Goal: Register for event/course

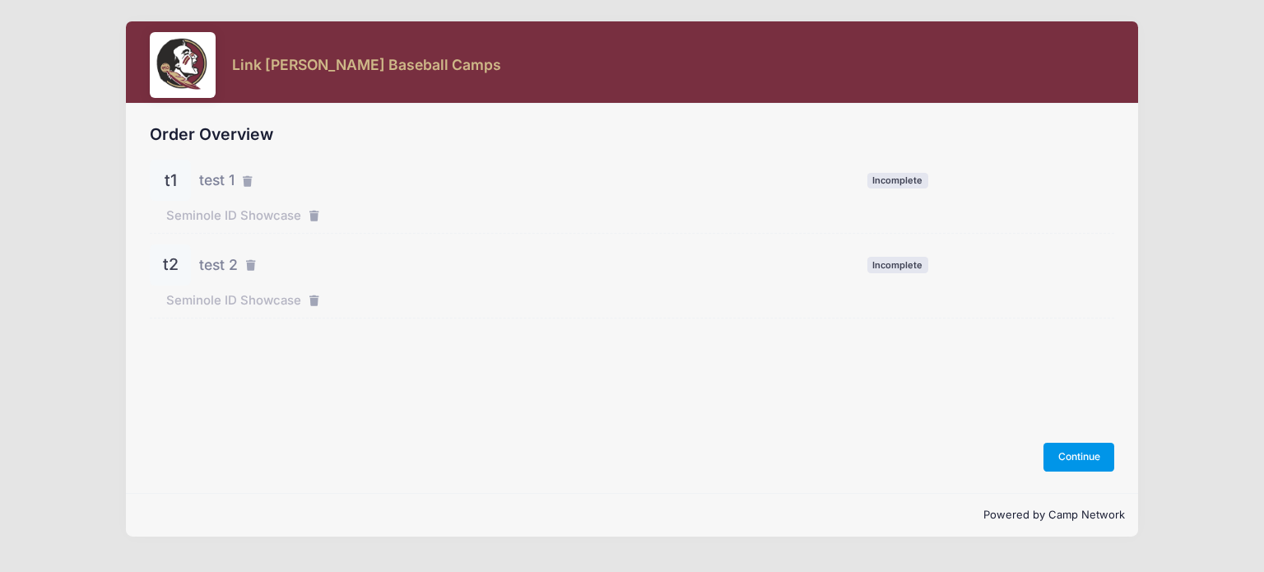
click at [1066, 462] on button "Continue" at bounding box center [1078, 457] width 71 height 28
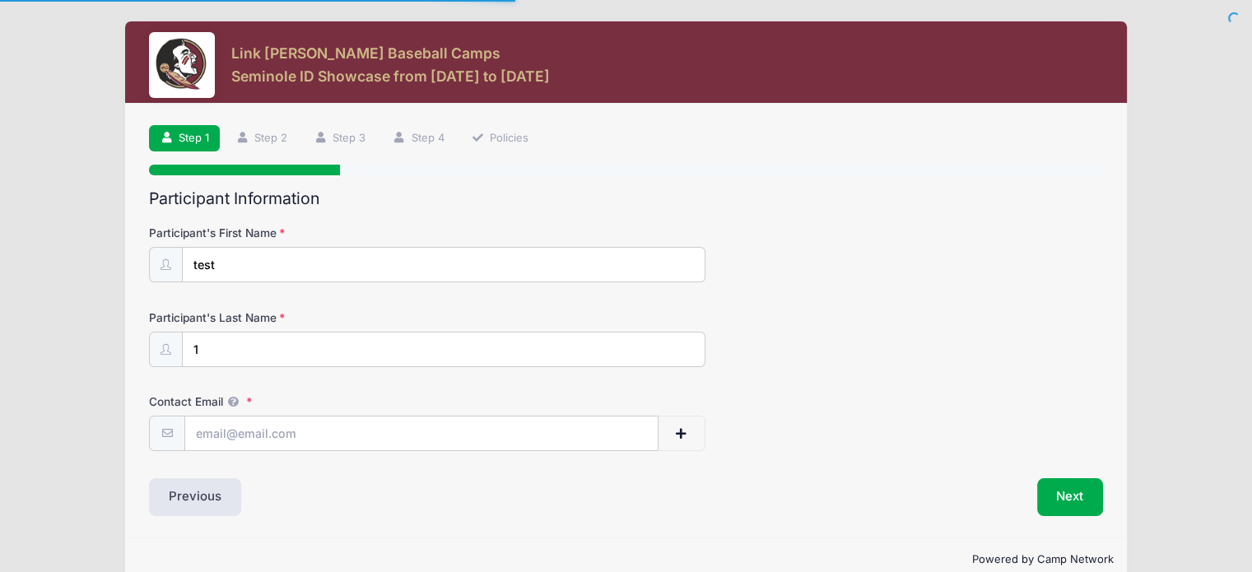
scroll to position [28, 0]
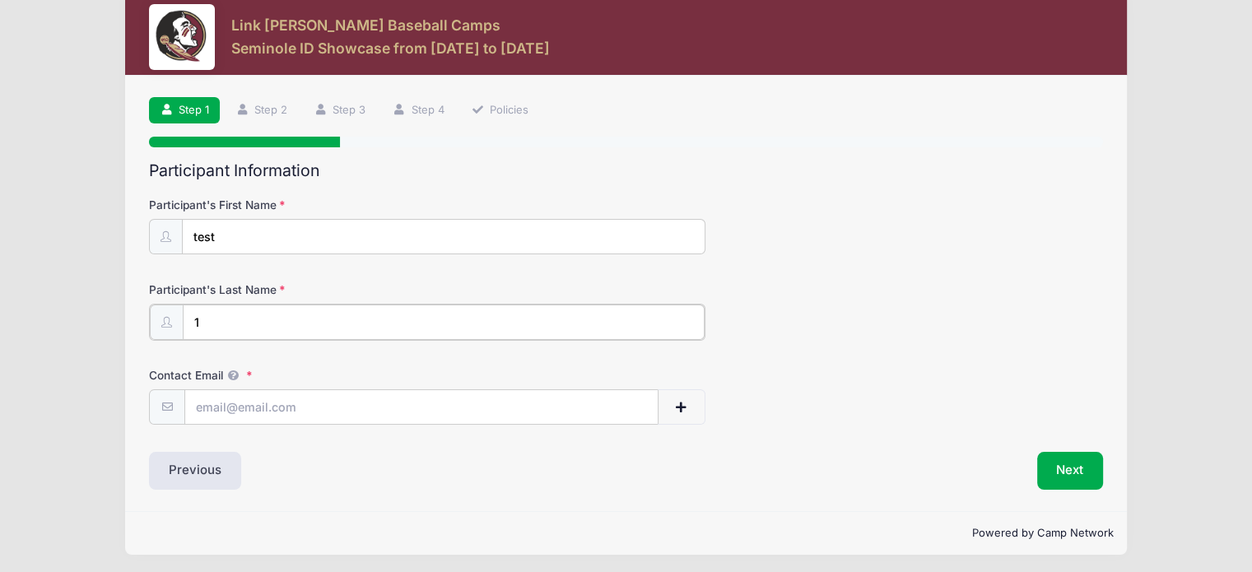
click at [388, 316] on input "1" at bounding box center [444, 321] width 522 height 35
type input "user 1"
click at [293, 402] on input "Contact Email" at bounding box center [421, 405] width 472 height 35
type input "a"
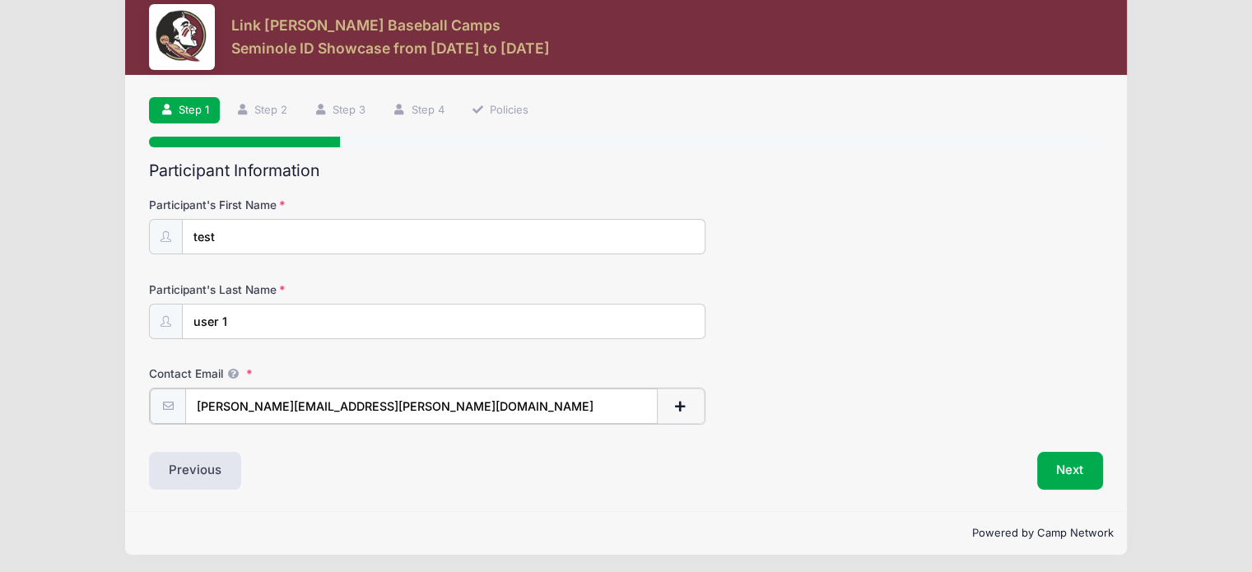
type input "[PERSON_NAME][EMAIL_ADDRESS][PERSON_NAME][DOMAIN_NAME]"
click at [1070, 470] on button "Next" at bounding box center [1070, 469] width 67 height 38
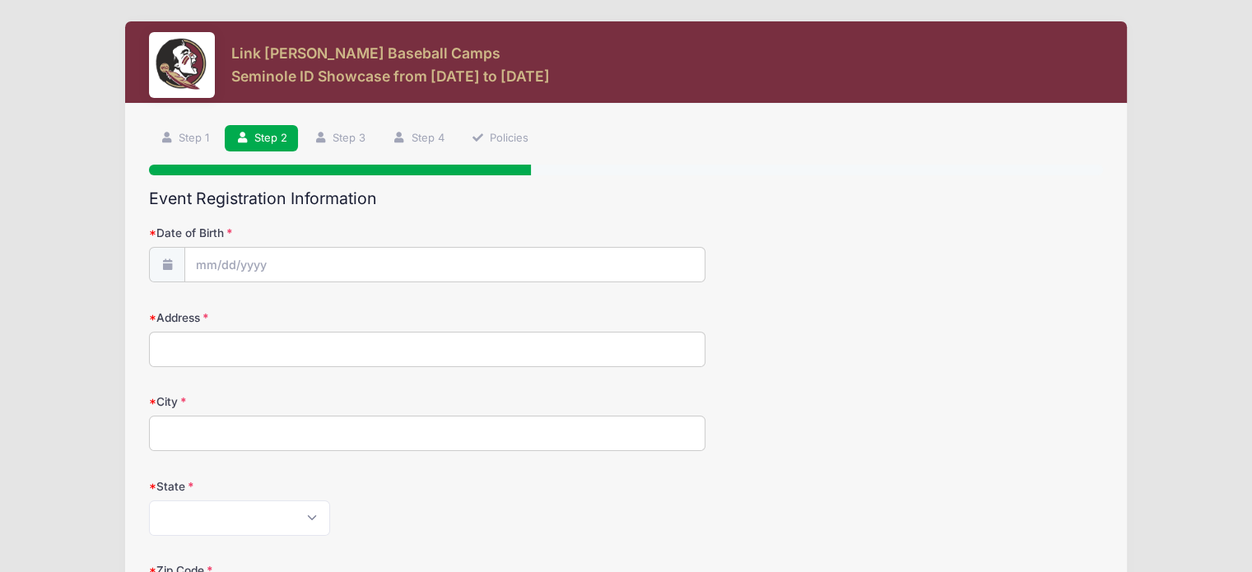
scroll to position [0, 0]
click at [565, 276] on input "Date of Birth" at bounding box center [444, 265] width 519 height 35
click at [342, 311] on input "2025" at bounding box center [339, 308] width 53 height 25
click at [360, 315] on span at bounding box center [361, 315] width 12 height 12
click at [360, 318] on span at bounding box center [361, 315] width 12 height 12
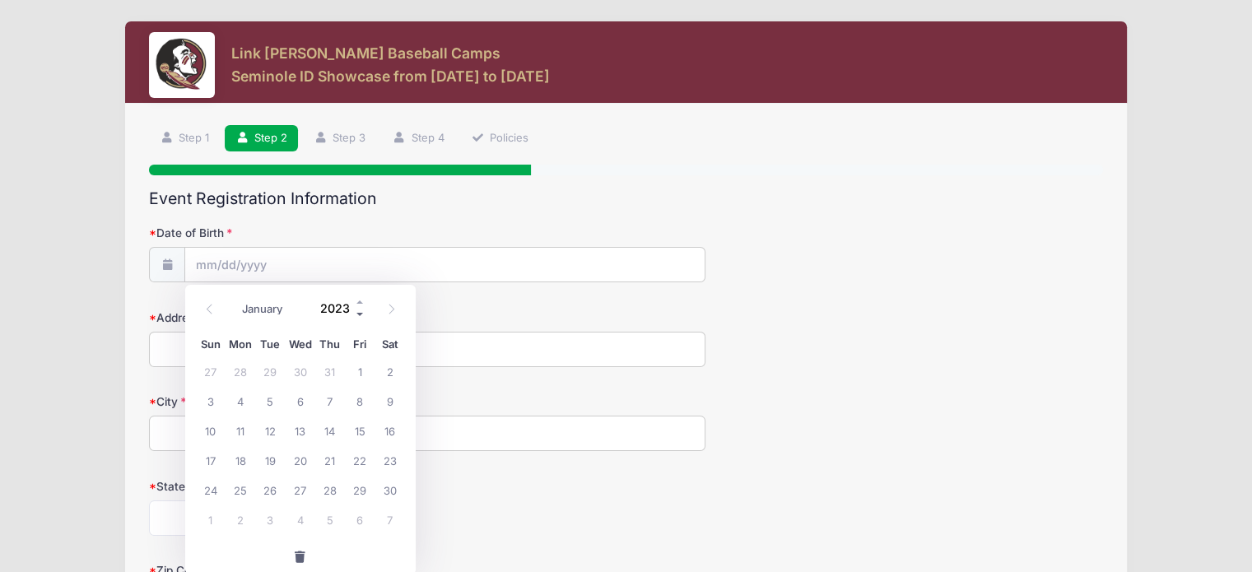
click at [360, 318] on span at bounding box center [361, 315] width 12 height 12
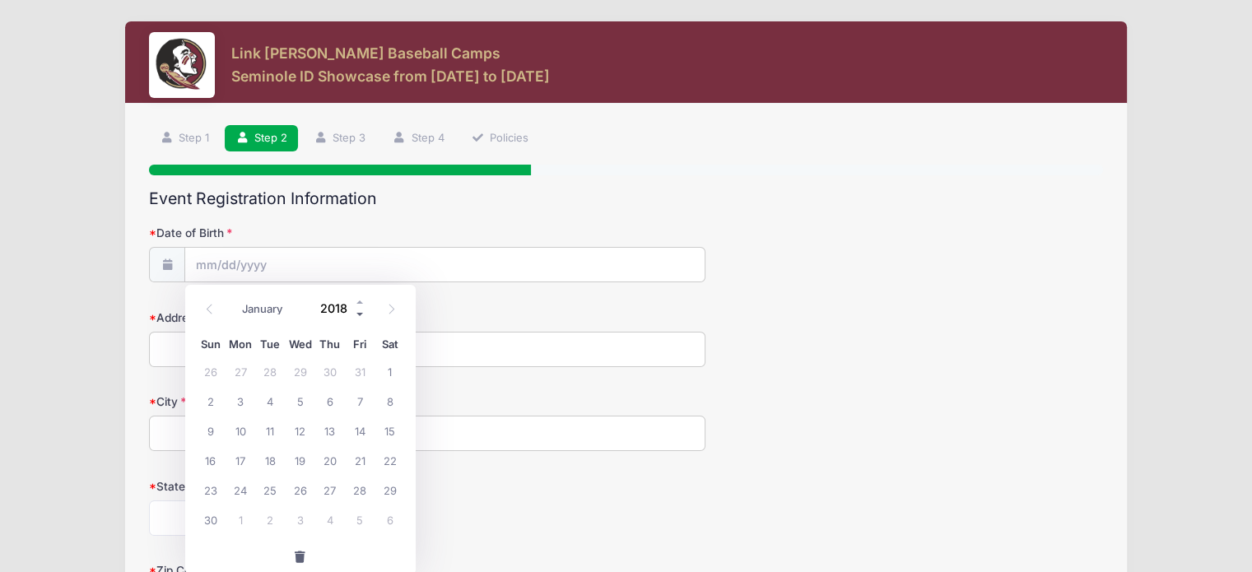
click at [360, 318] on span at bounding box center [361, 315] width 12 height 12
type input "2015"
click at [247, 402] on span "7" at bounding box center [240, 401] width 30 height 30
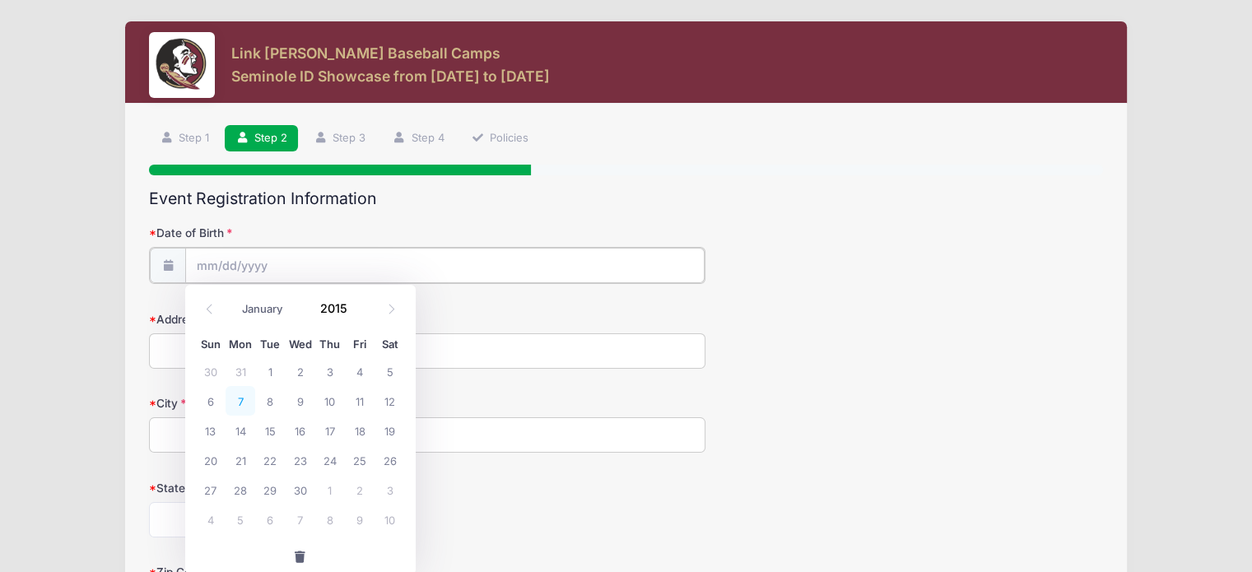
type input "09/07/2015"
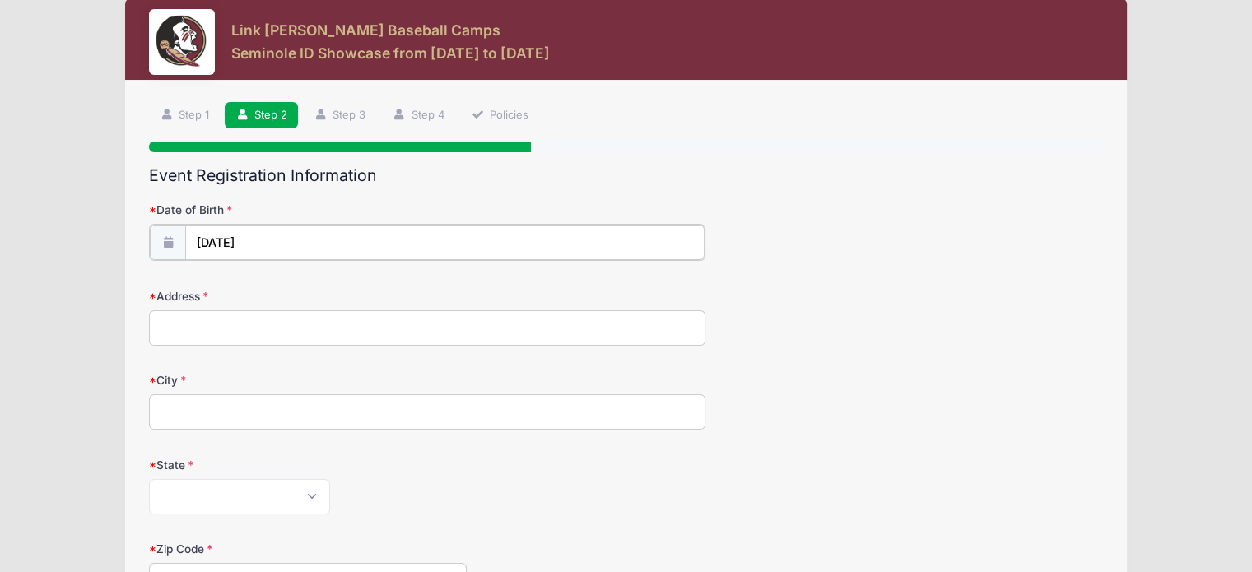
scroll to position [26, 0]
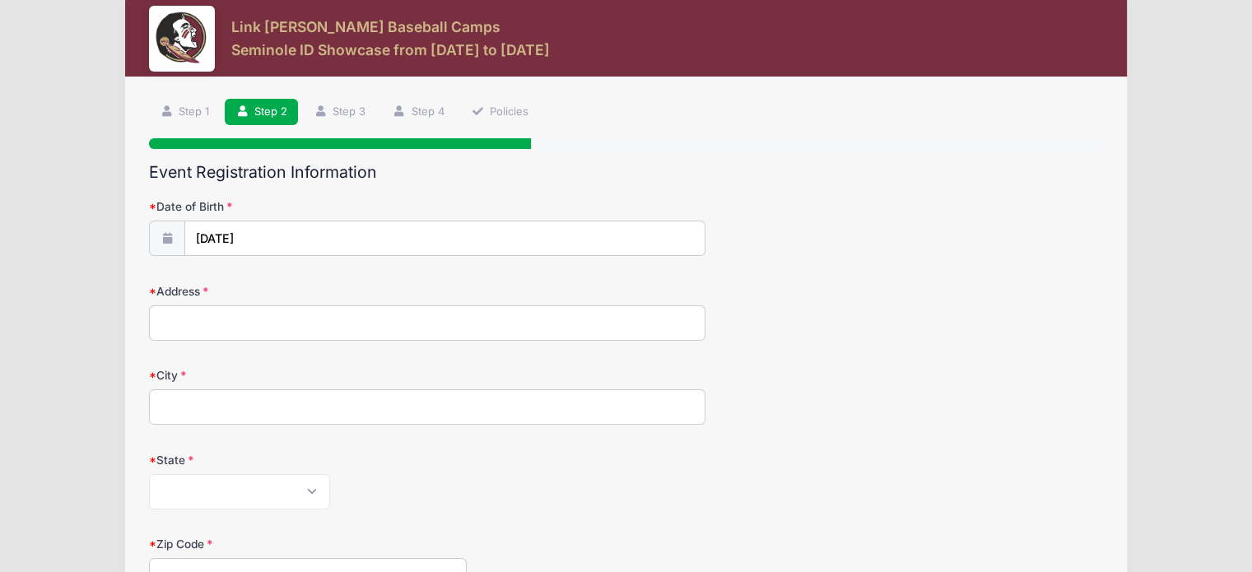
click at [382, 322] on input "Address" at bounding box center [427, 322] width 556 height 35
type input "123 Street"
type input "City"
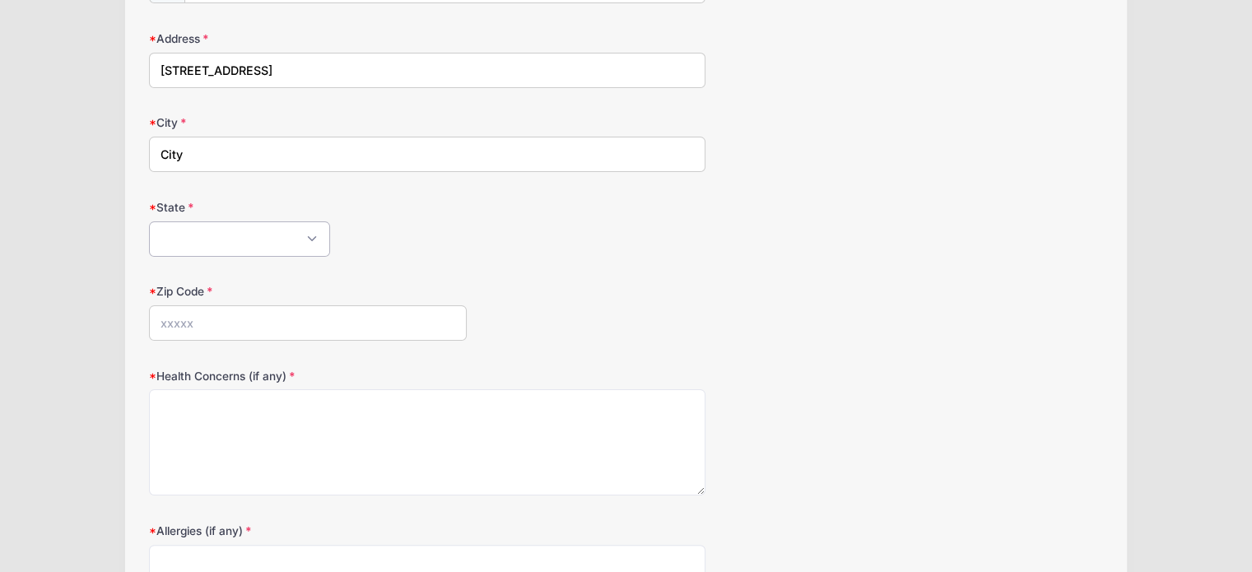
scroll to position [316, 0]
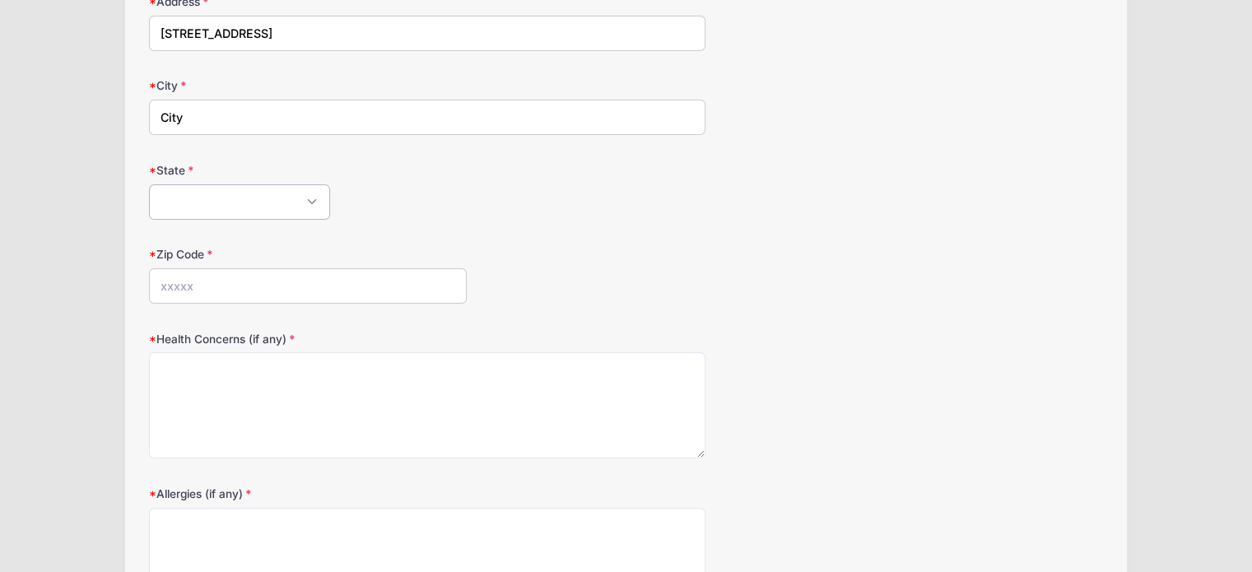
click at [276, 192] on select "Alabama Alaska American Samoa Arizona Arkansas Armed Forces Africa Armed Forces…" at bounding box center [239, 201] width 181 height 35
select select "PA"
click at [149, 184] on select "Alabama Alaska American Samoa Arizona Arkansas Armed Forces Africa Armed Forces…" at bounding box center [239, 201] width 181 height 35
click at [225, 275] on input "Zip Code" at bounding box center [308, 285] width 318 height 35
type input "19473"
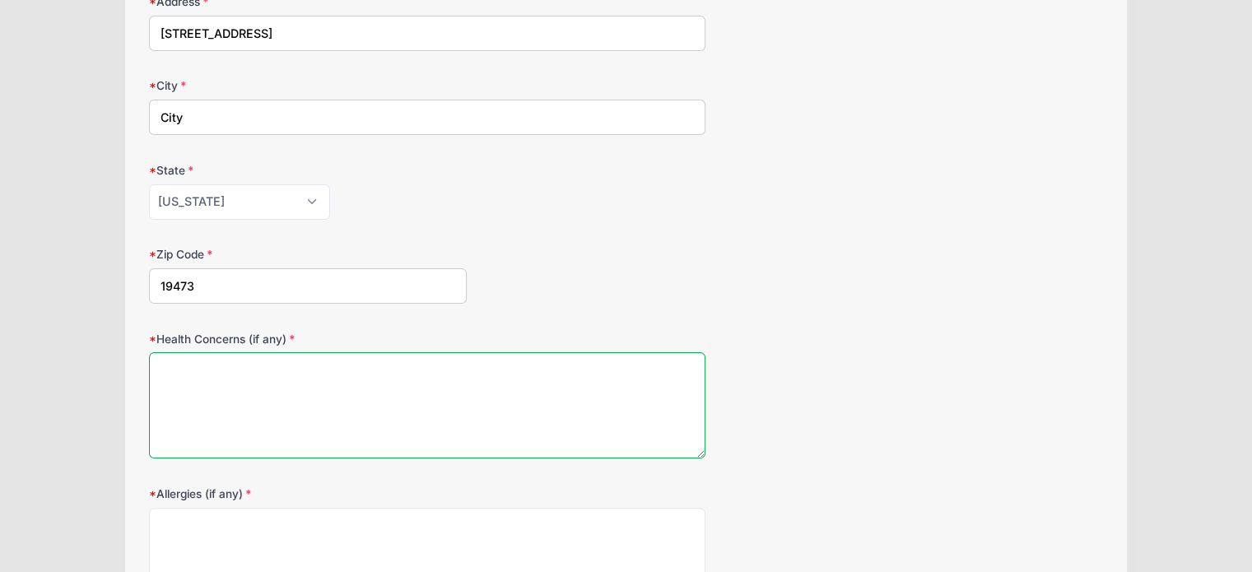
click at [247, 377] on textarea "Health Concerns (if any)" at bounding box center [427, 405] width 556 height 106
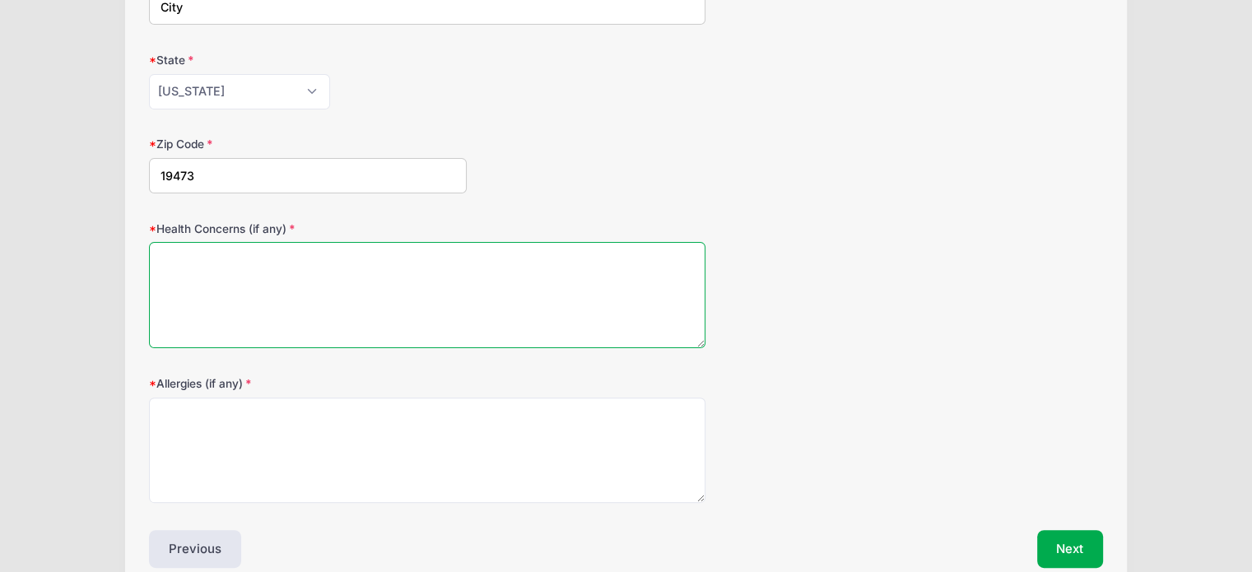
scroll to position [446, 0]
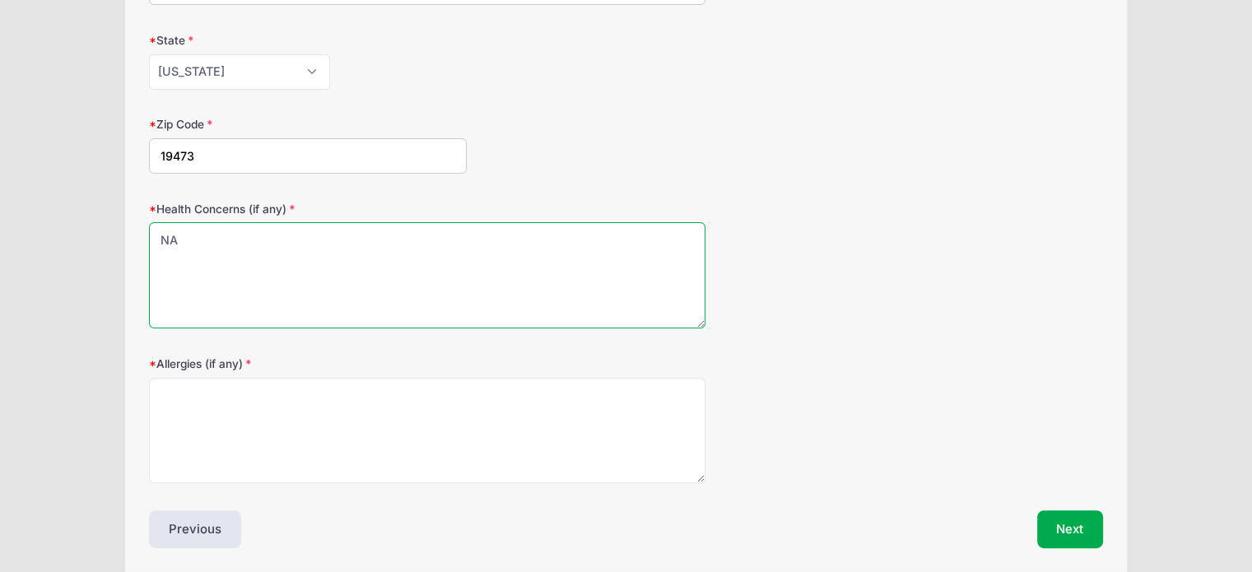
type textarea "NA"
click at [1049, 527] on button "Next" at bounding box center [1070, 529] width 67 height 38
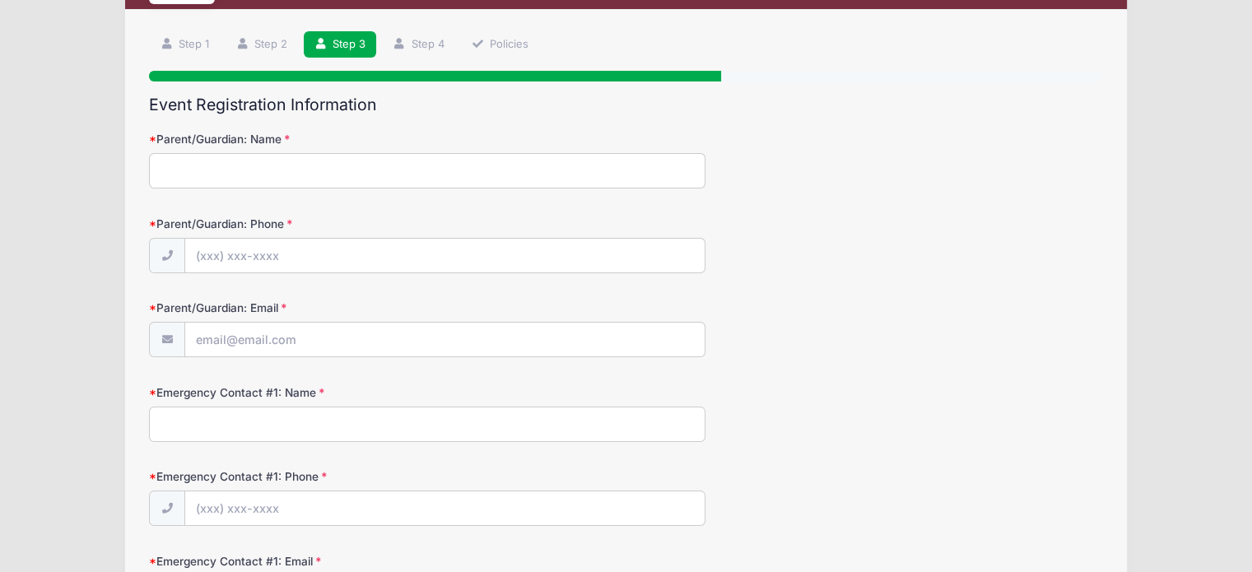
scroll to position [0, 0]
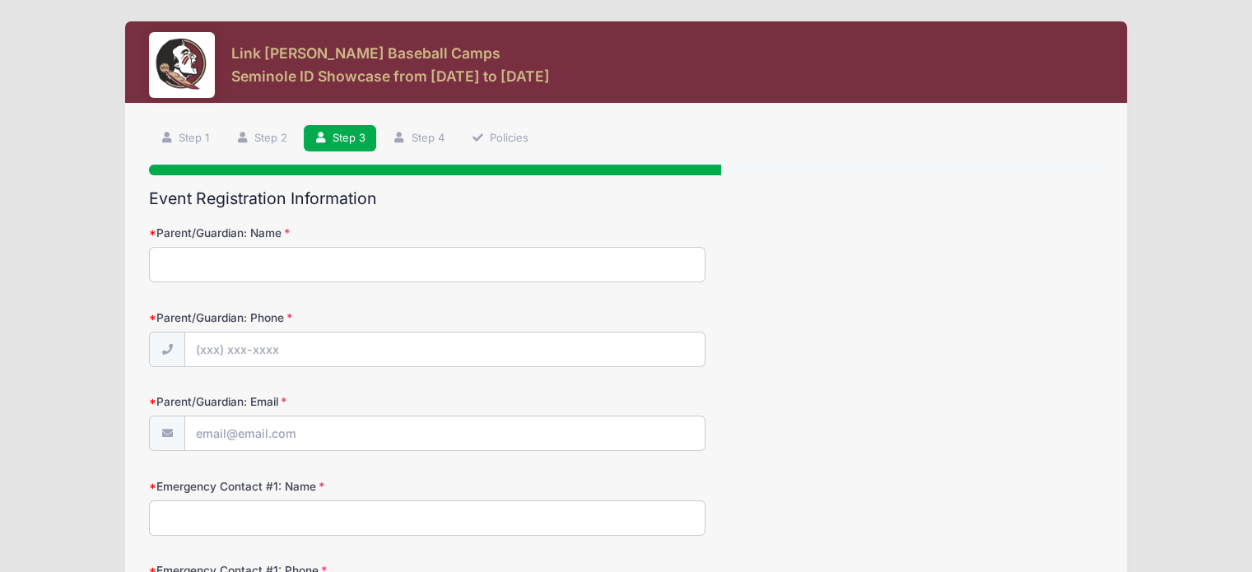
click at [568, 276] on input "Parent/Guardian: Name" at bounding box center [427, 264] width 556 height 35
type input "Test Mom"
type input "(000) 000-0000"
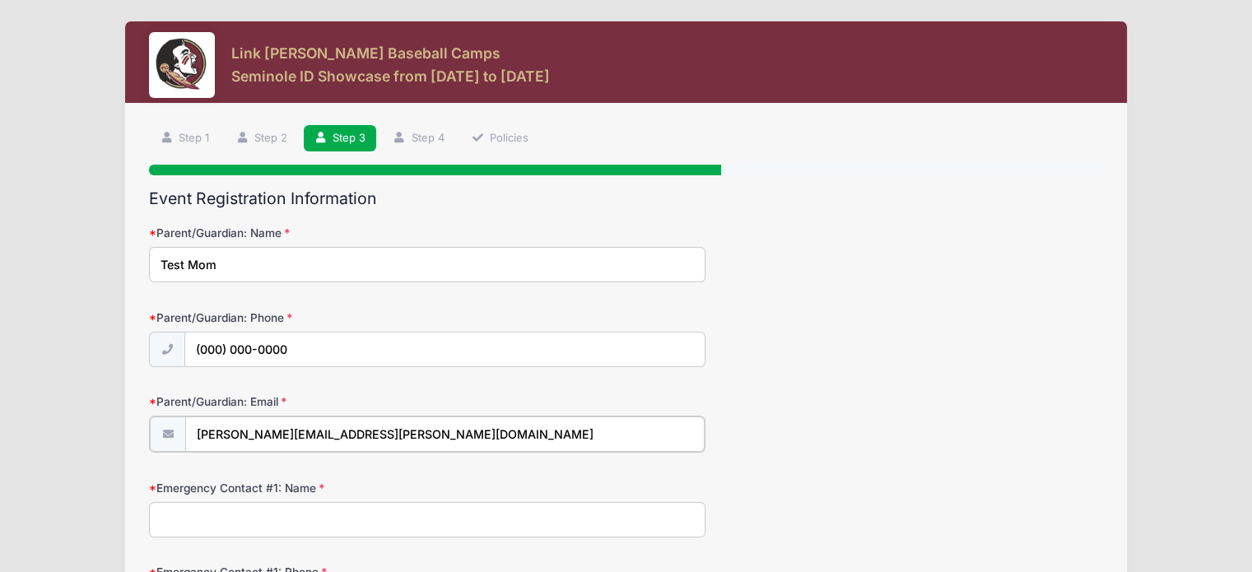
type input "sara.burke@hopeforkids.org"
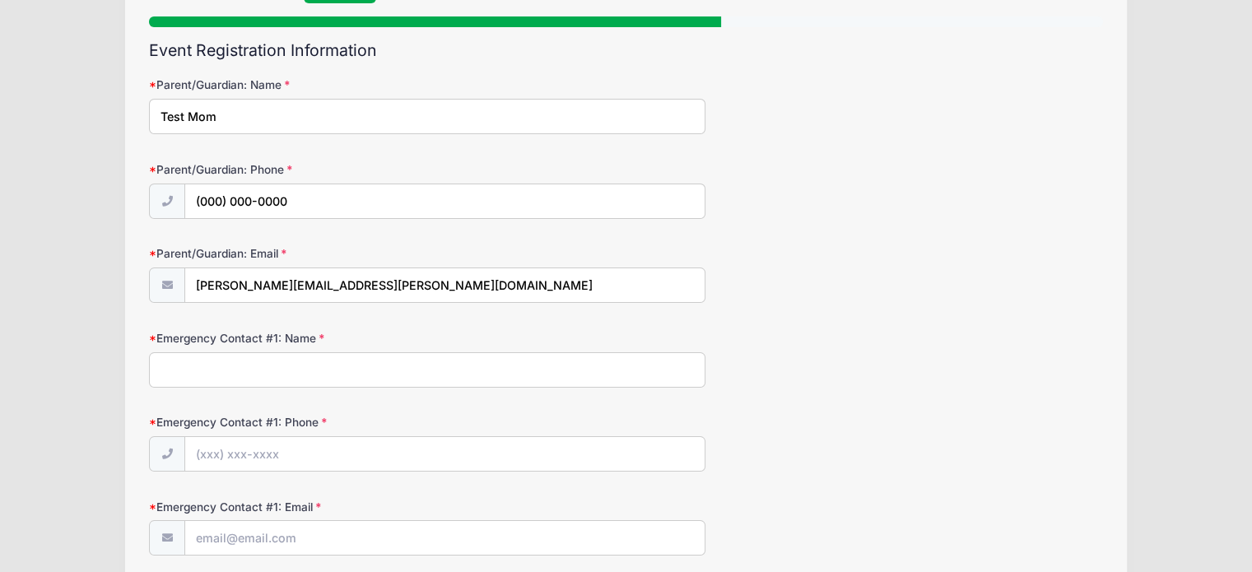
scroll to position [171, 0]
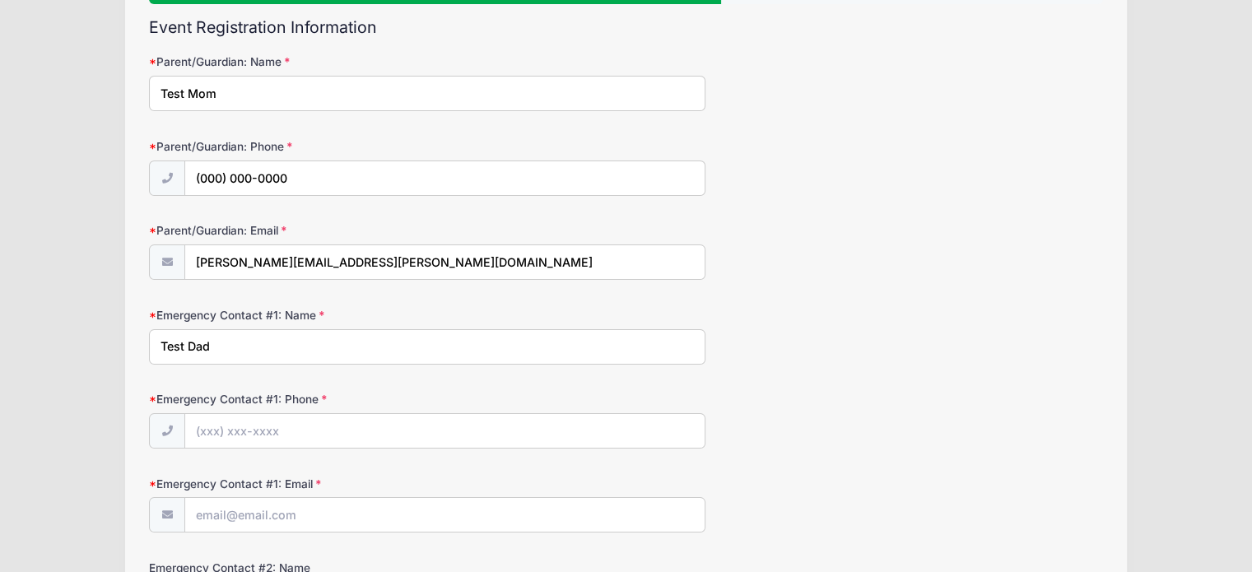
type input "Test Dad"
type input "(000) 000-0000"
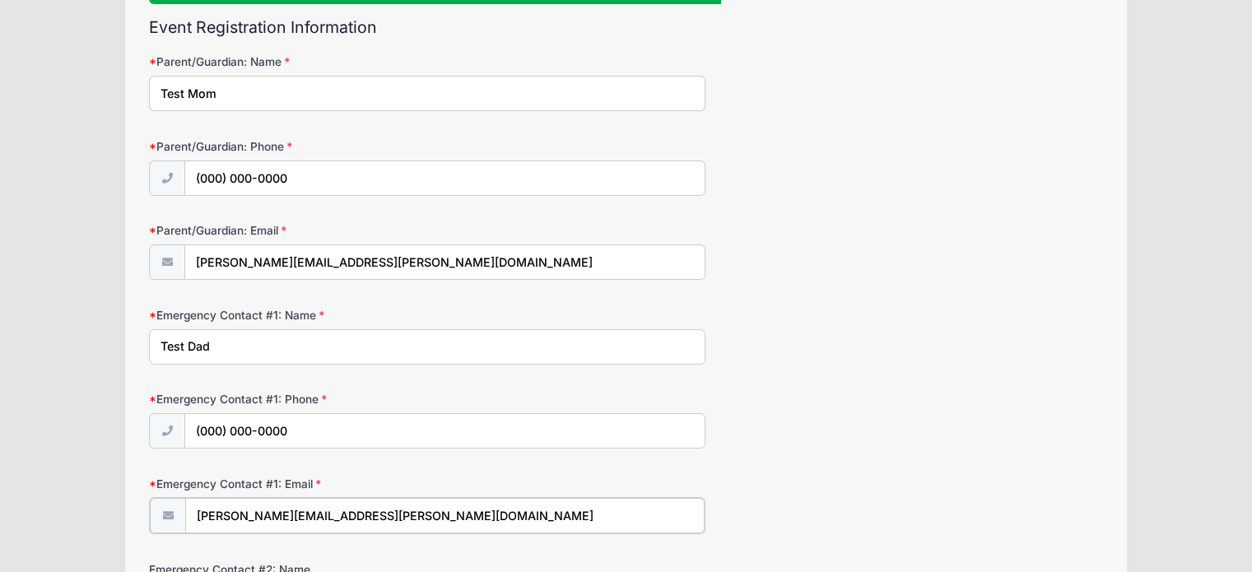
type input "sara.burke@hopeforkids.org"
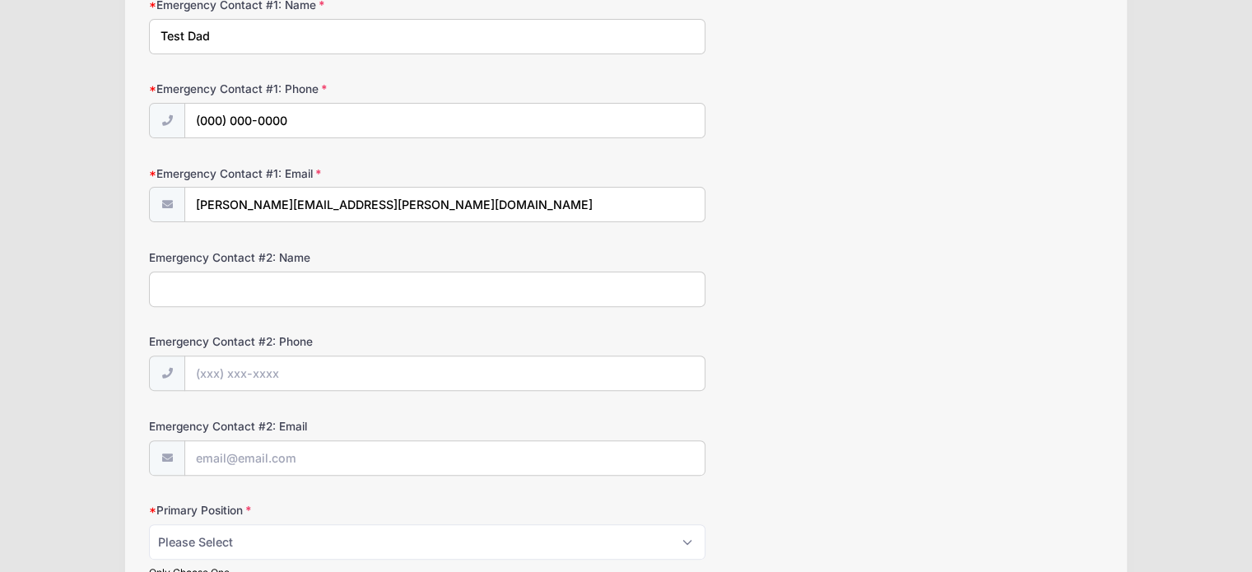
scroll to position [553, 0]
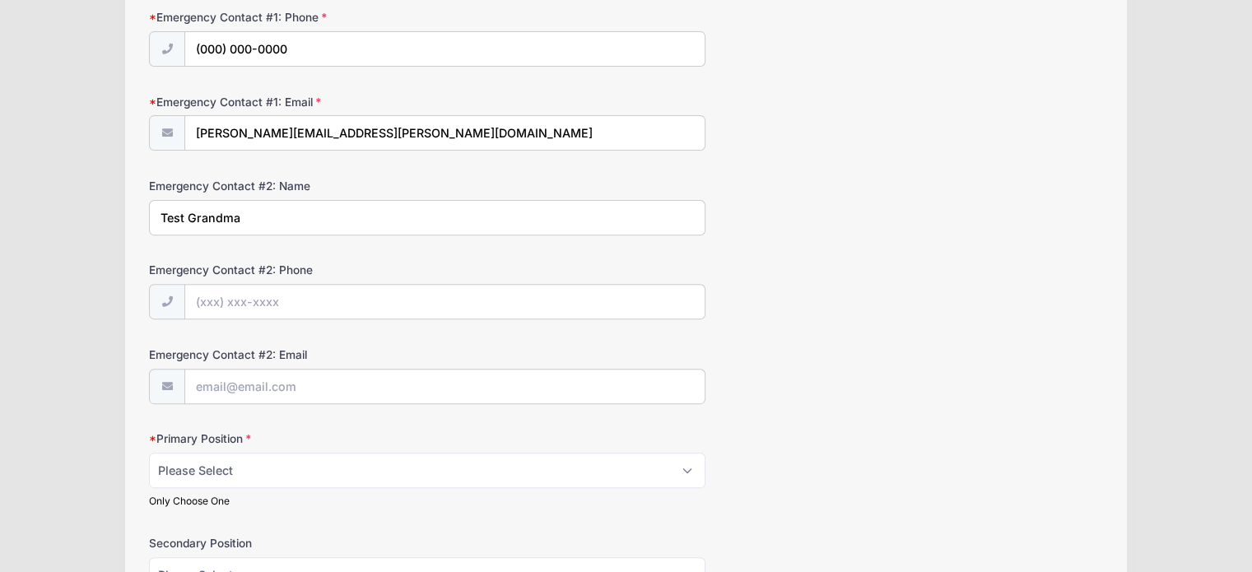
type input "Test Grandma"
type input "(000) 000-0000"
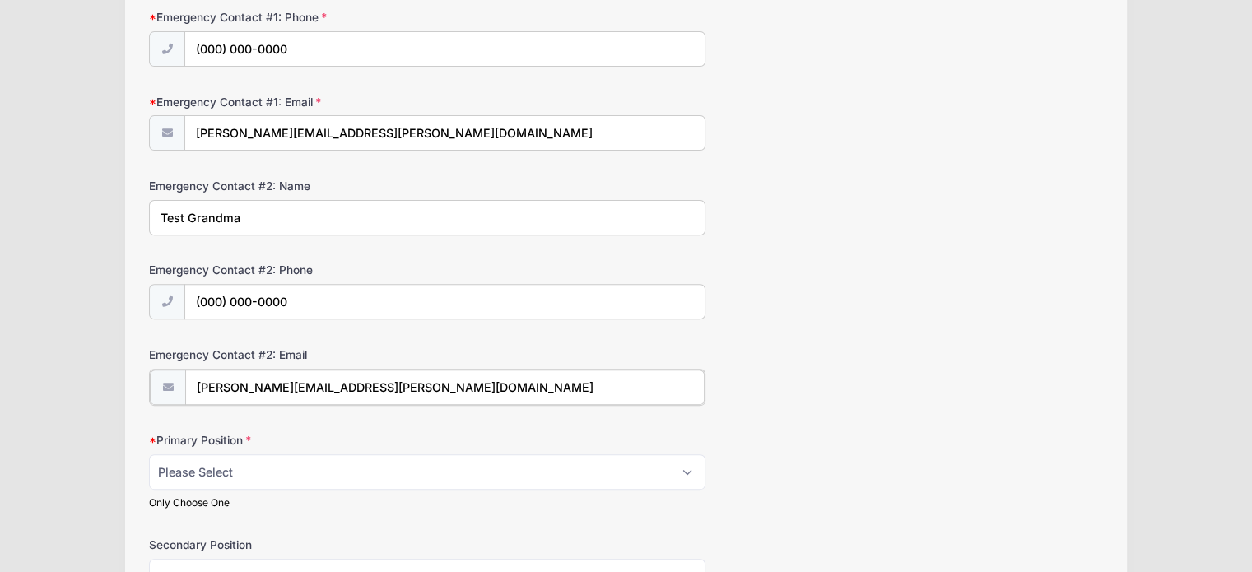
type input "sara.burke@hopeforkids.org"
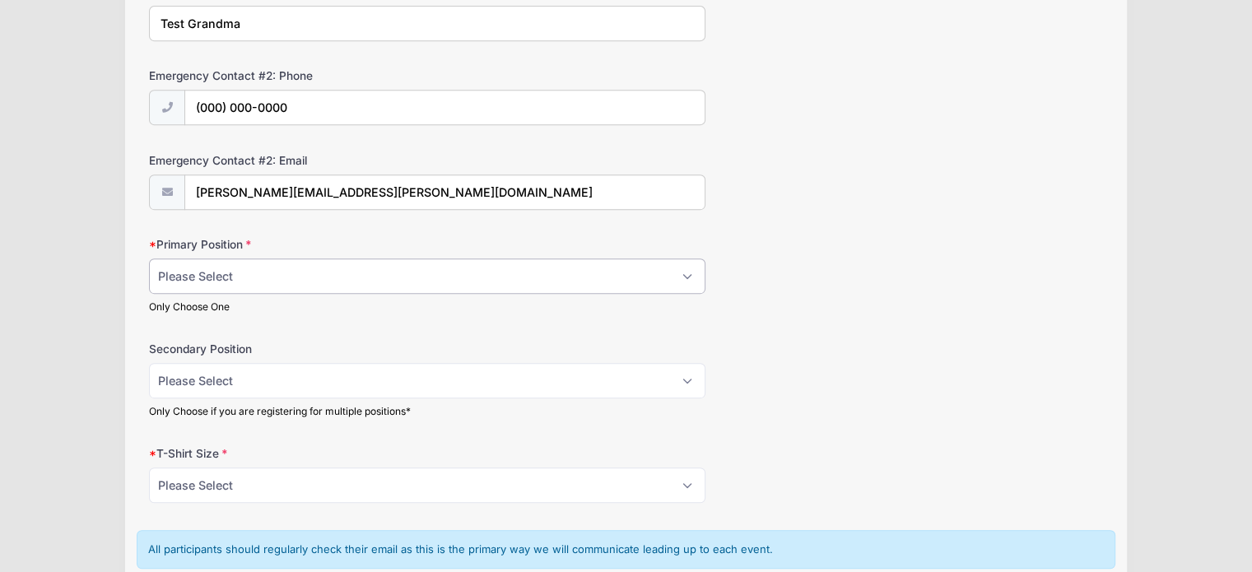
click at [497, 259] on select "Please Select RHP LHP C 1B 2B 3B SS OF" at bounding box center [427, 275] width 556 height 35
select select "1B"
click at [149, 258] on select "Please Select RHP LHP C 1B 2B 3B SS OF" at bounding box center [427, 275] width 556 height 35
click at [369, 384] on select "Please Select RHP LHP C 1B 2B 3B SS OF" at bounding box center [427, 380] width 556 height 35
click at [149, 363] on select "Please Select RHP LHP C 1B 2B 3B SS OF" at bounding box center [427, 380] width 556 height 35
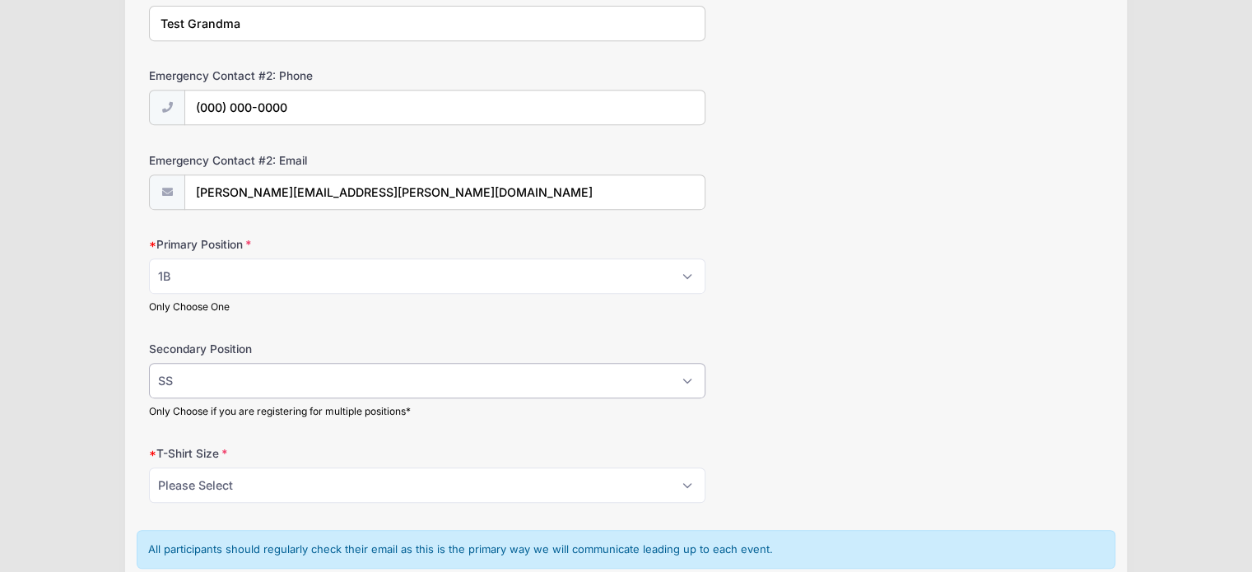
click at [326, 381] on select "Please Select RHP LHP C 1B 2B 3B SS OF" at bounding box center [427, 380] width 556 height 35
select select "2B"
click at [149, 363] on select "Please Select RHP LHP C 1B 2B 3B SS OF" at bounding box center [427, 380] width 556 height 35
click at [319, 370] on select "Please Select RHP LHP C 1B 2B 3B SS OF" at bounding box center [427, 380] width 556 height 35
click at [86, 419] on div "Link Jarrett Baseball Camps Seminole ID Showcase from 01/17 to 01/17/2026 Step …" at bounding box center [626, 104] width 1202 height 1703
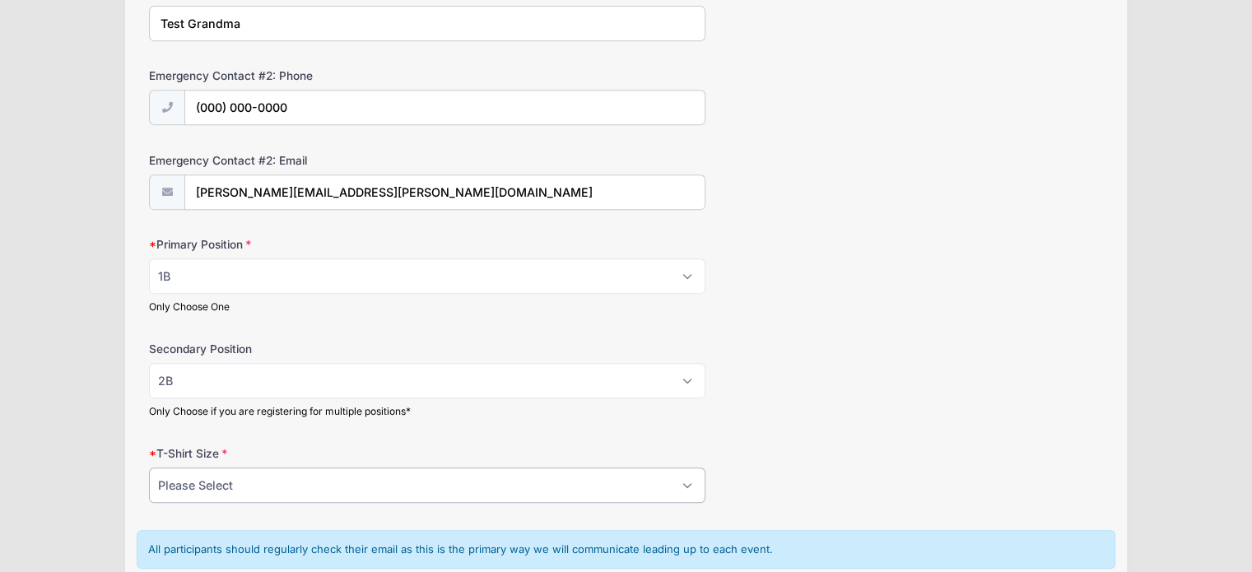
click at [216, 480] on select "Please Select YS YM YL YXL S M L XL XXL" at bounding box center [427, 484] width 556 height 35
select select "M"
click at [149, 467] on select "Please Select YS YM YL YXL S M L XL XXL" at bounding box center [427, 484] width 556 height 35
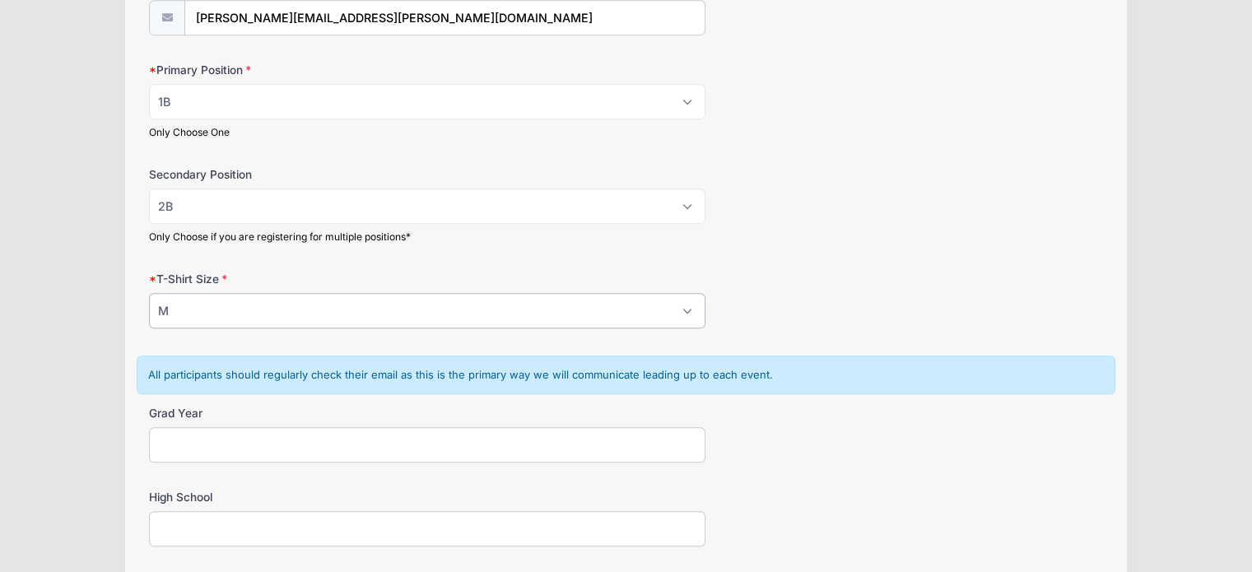
scroll to position [1041, 0]
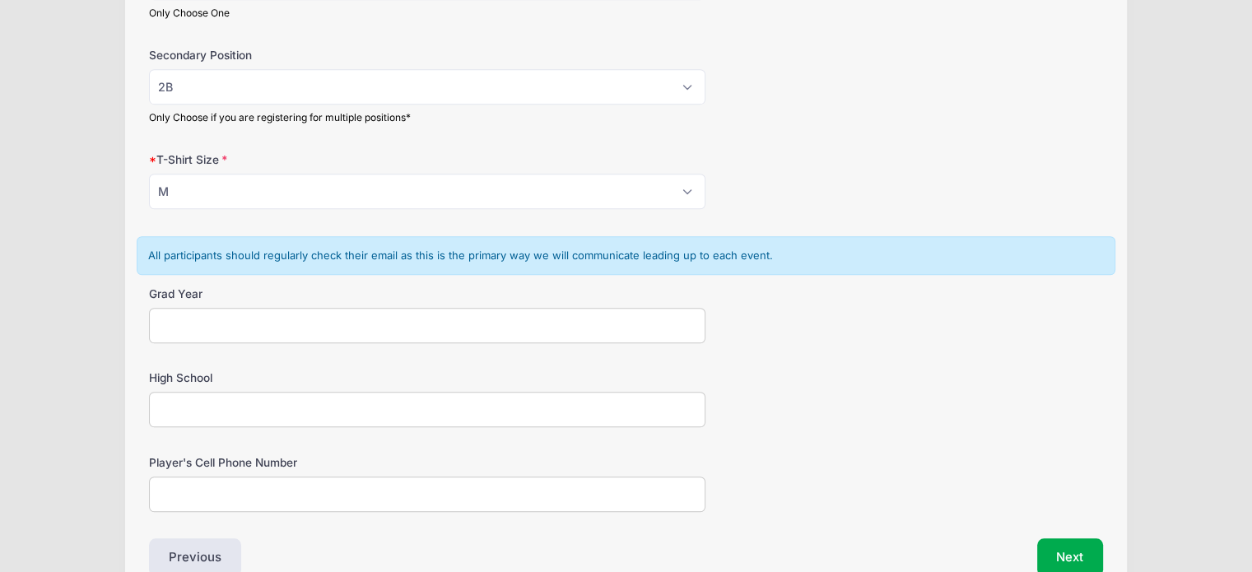
click at [385, 318] on input "Grad Year" at bounding box center [427, 325] width 556 height 35
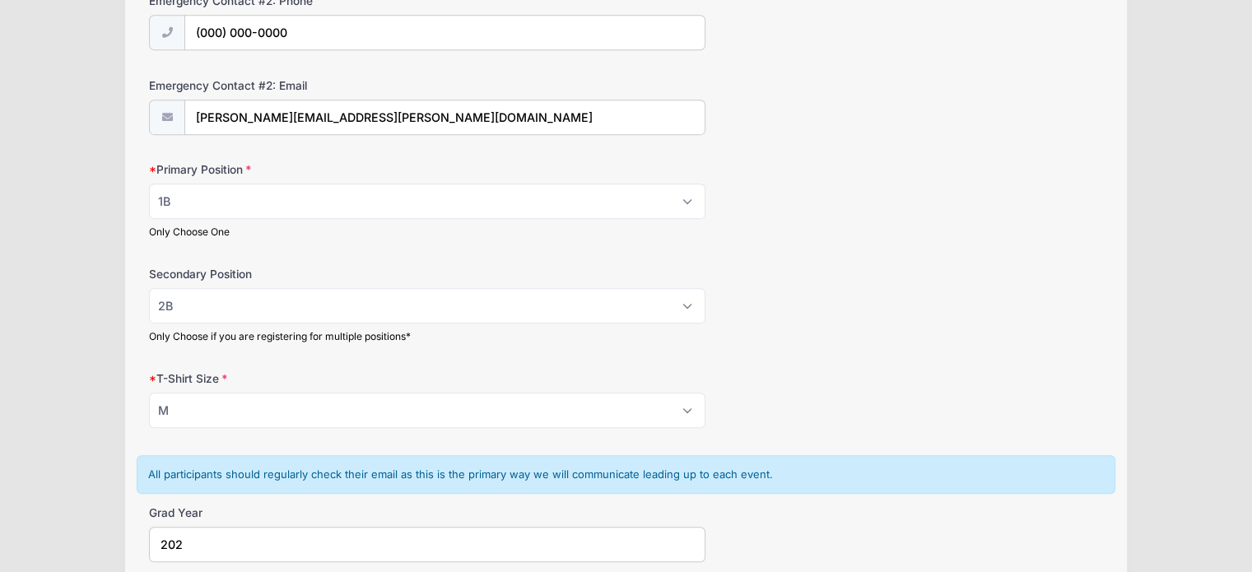
scroll to position [1126, 0]
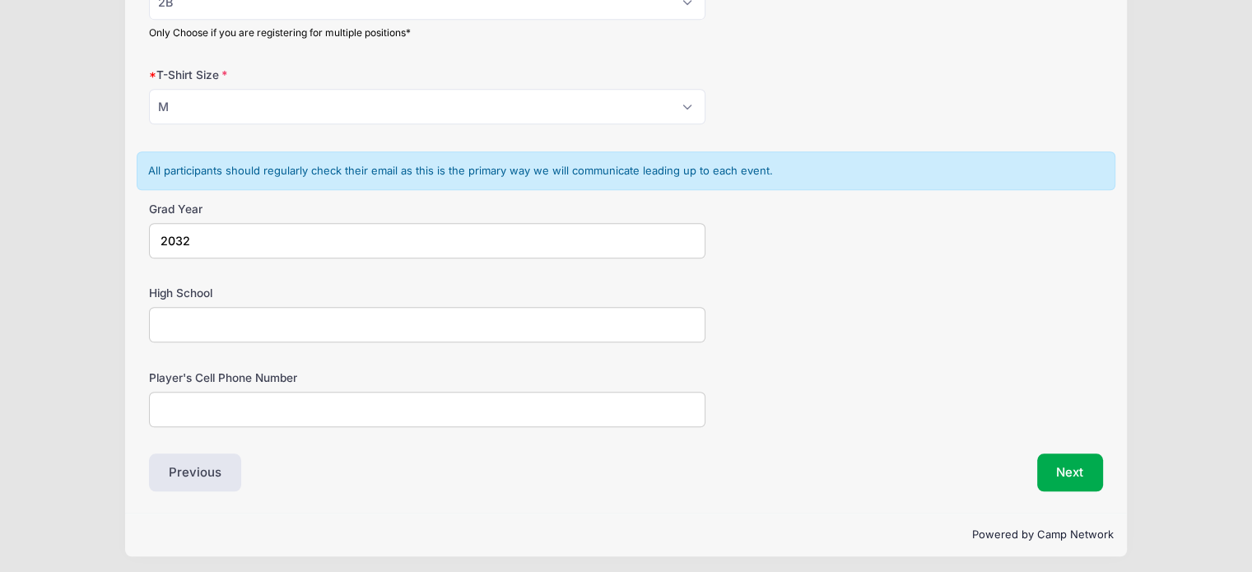
type input "2032"
click at [385, 318] on input "High Shool" at bounding box center [427, 324] width 556 height 35
type input "High School"
type input "000-000-0000"
click at [1063, 467] on button "Next" at bounding box center [1070, 472] width 67 height 38
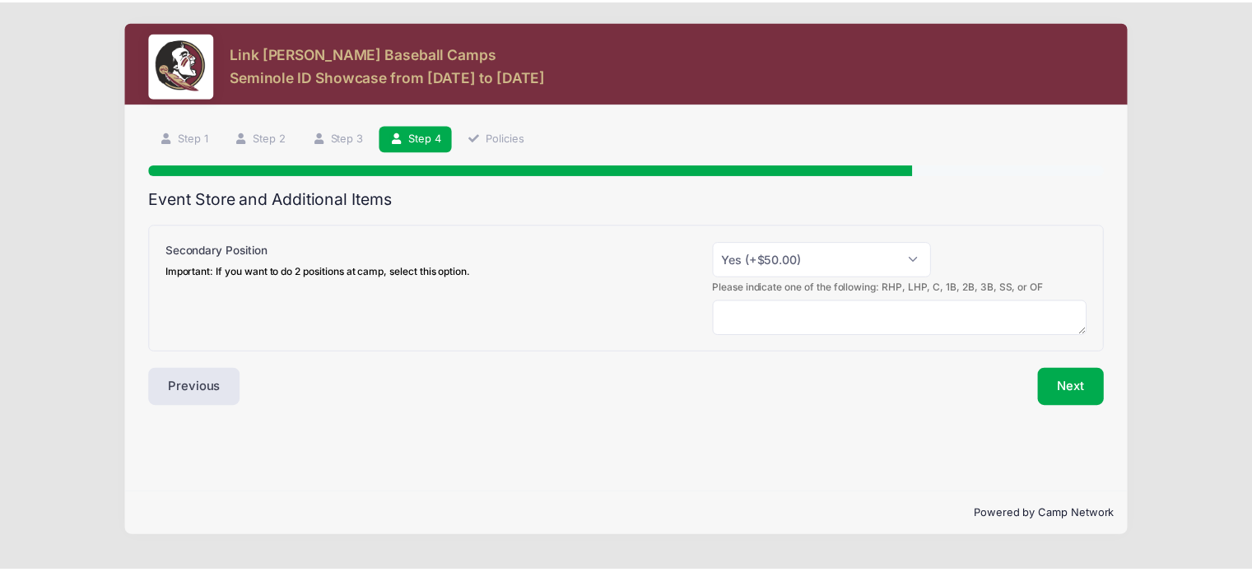
scroll to position [0, 0]
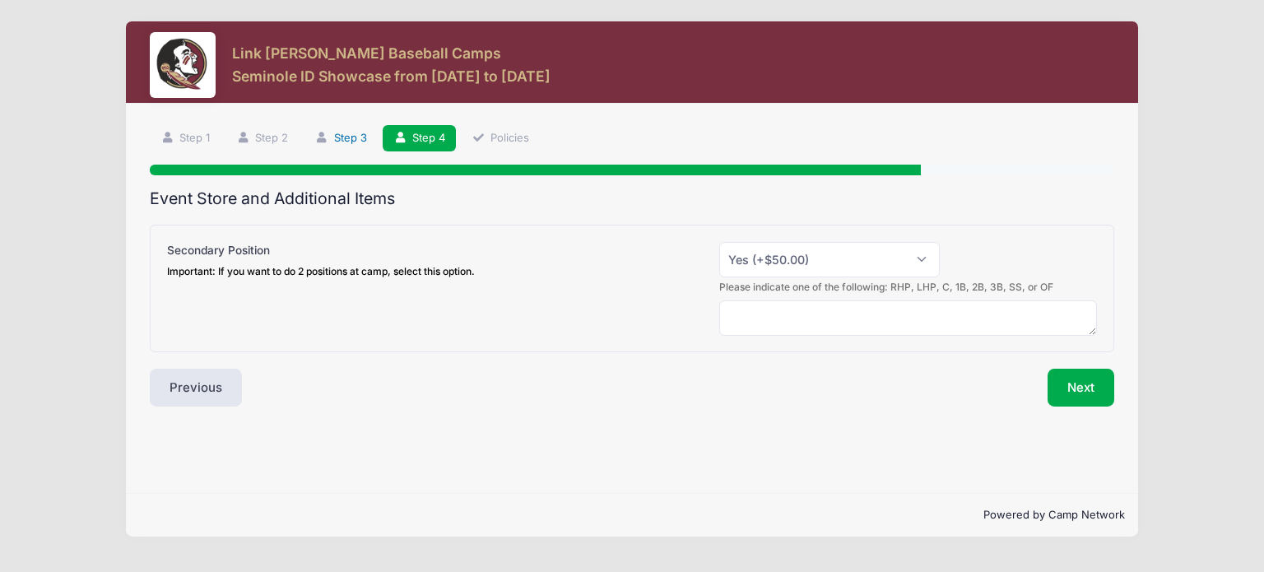
drag, startPoint x: 319, startPoint y: 123, endPoint x: 328, endPoint y: 129, distance: 10.0
click at [328, 129] on li "Step 3" at bounding box center [340, 138] width 73 height 27
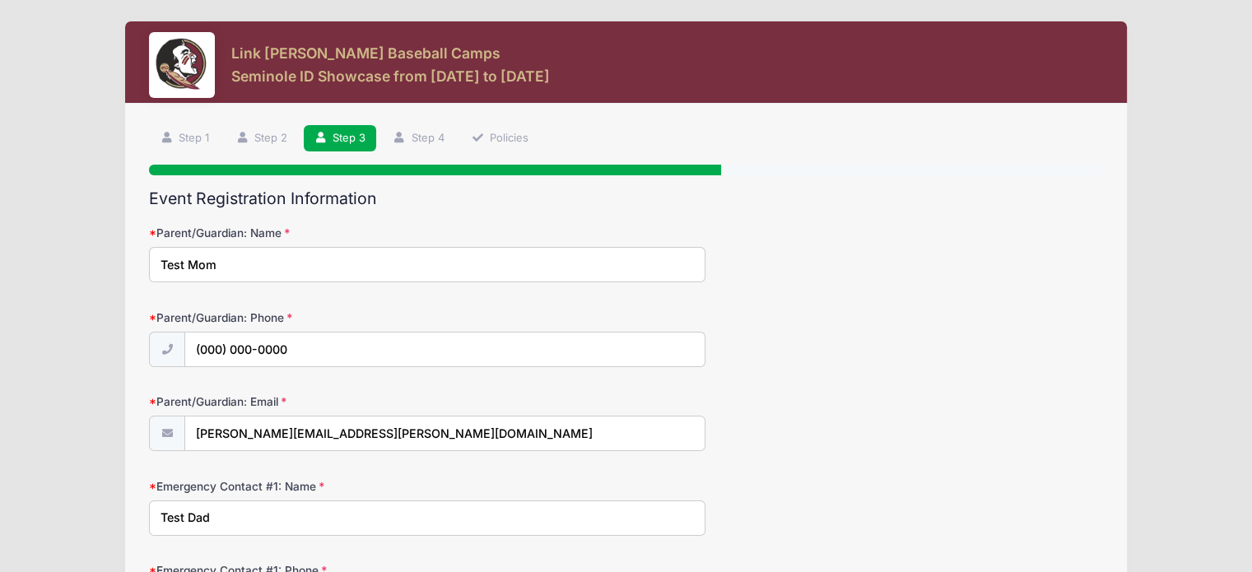
click at [328, 129] on link "Step 3" at bounding box center [340, 138] width 73 height 27
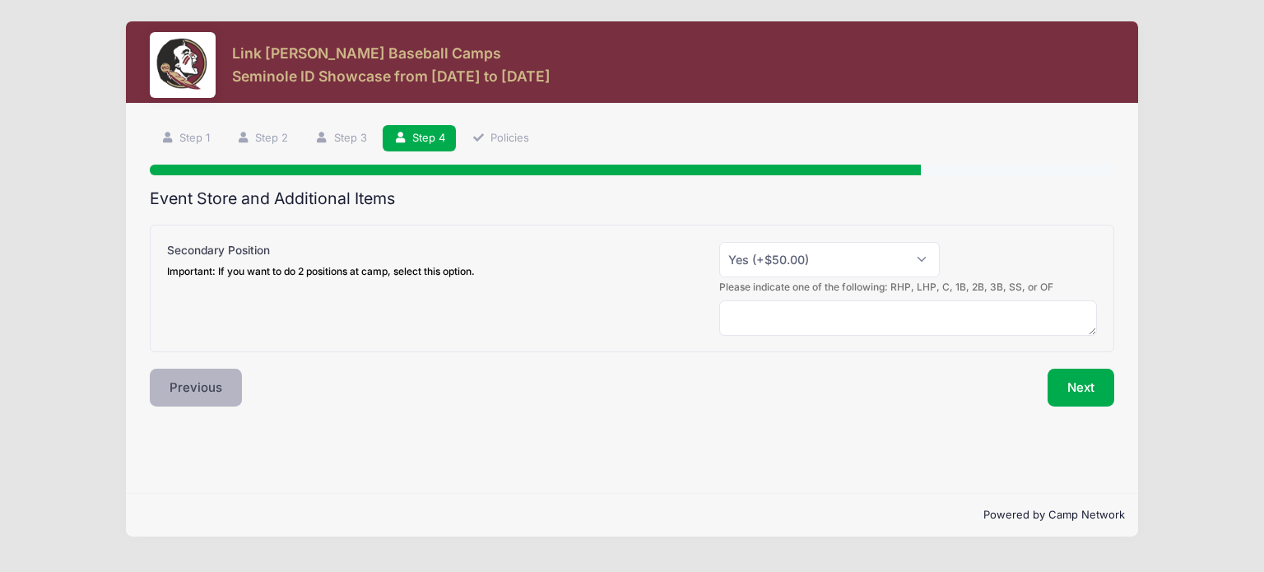
click at [224, 383] on button "Previous" at bounding box center [196, 388] width 92 height 38
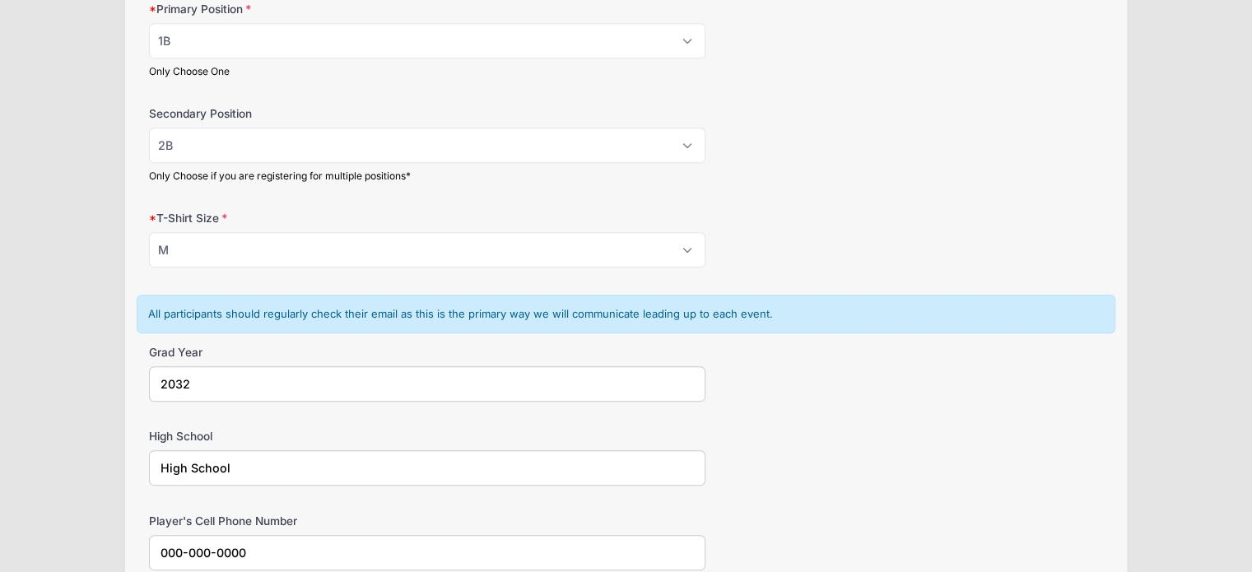
scroll to position [1126, 0]
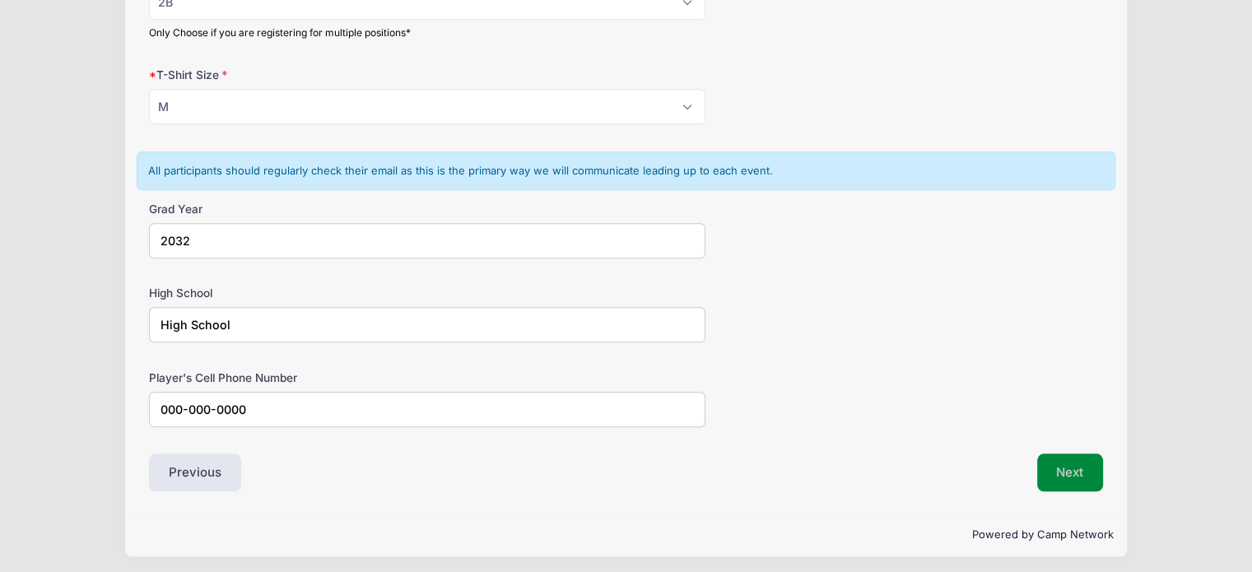
click at [1072, 467] on button "Next" at bounding box center [1070, 472] width 67 height 38
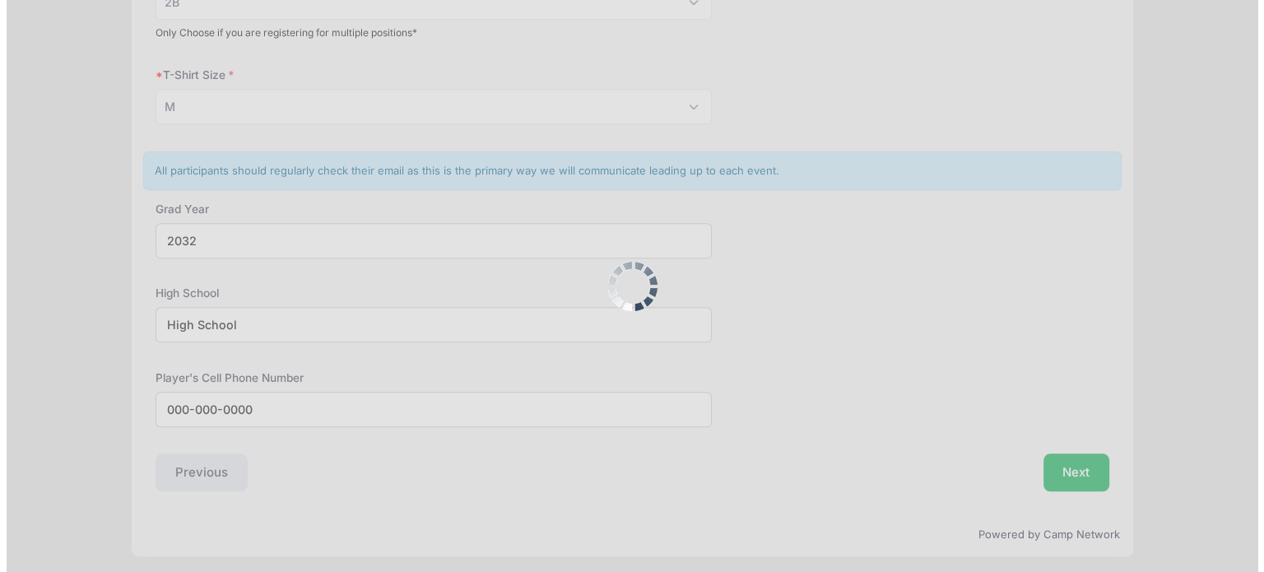
scroll to position [0, 0]
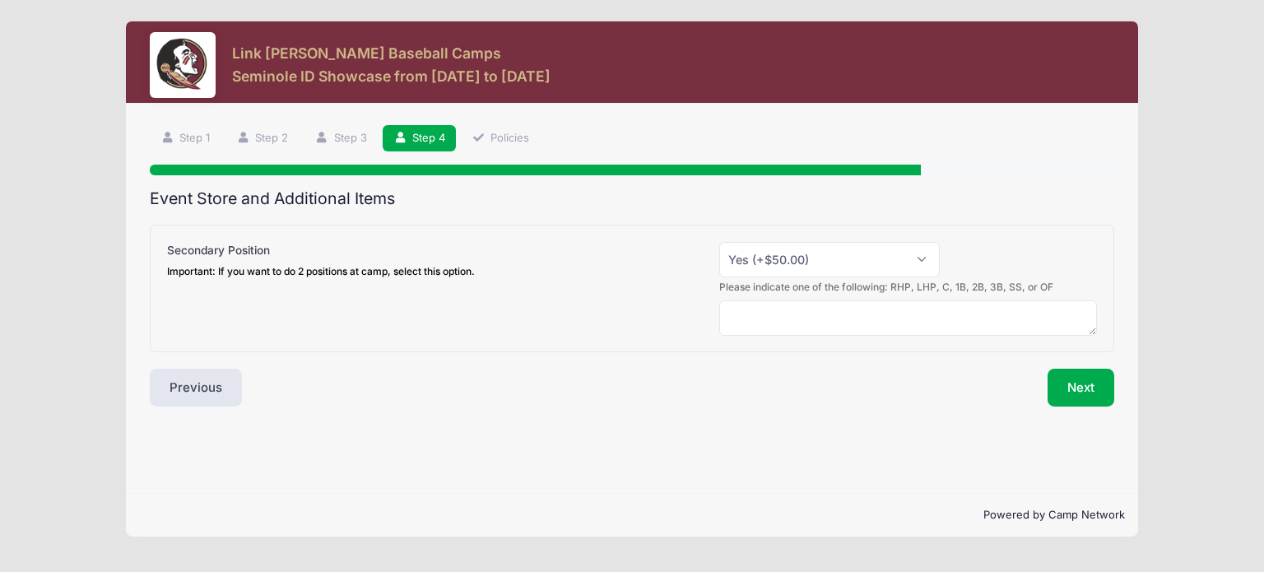
click at [395, 270] on div "Important: If you want to do 2 positions at camp, select this option." at bounding box center [321, 271] width 308 height 15
click at [719, 270] on select "Please Select Yes (+$50.00) No" at bounding box center [829, 259] width 221 height 35
click at [855, 264] on select "Please Select Yes (+$50.00) No" at bounding box center [829, 259] width 221 height 35
click at [718, 467] on div "Step 4 /7 Step 1 Step 2 Step 3 Step 4 Policies Participant Information Particip…" at bounding box center [632, 298] width 1012 height 389
click at [792, 273] on select "Please Select Yes (+$50.00) No" at bounding box center [829, 259] width 221 height 35
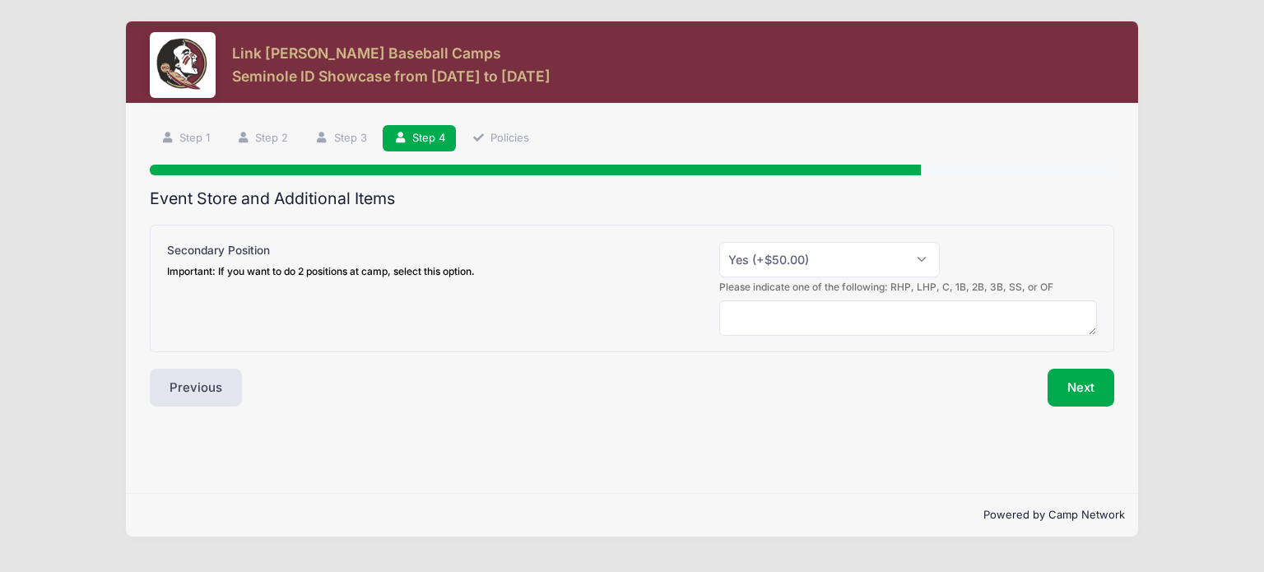
click at [606, 374] on div "Previous" at bounding box center [387, 388] width 490 height 38
click at [797, 248] on select "Please Select Yes (+$50.00) No" at bounding box center [829, 259] width 221 height 35
click at [441, 342] on div "Secondary Position Important: If you want to do 2 positions at camp, select thi…" at bounding box center [632, 289] width 964 height 128
click at [188, 387] on button "Previous" at bounding box center [196, 388] width 92 height 38
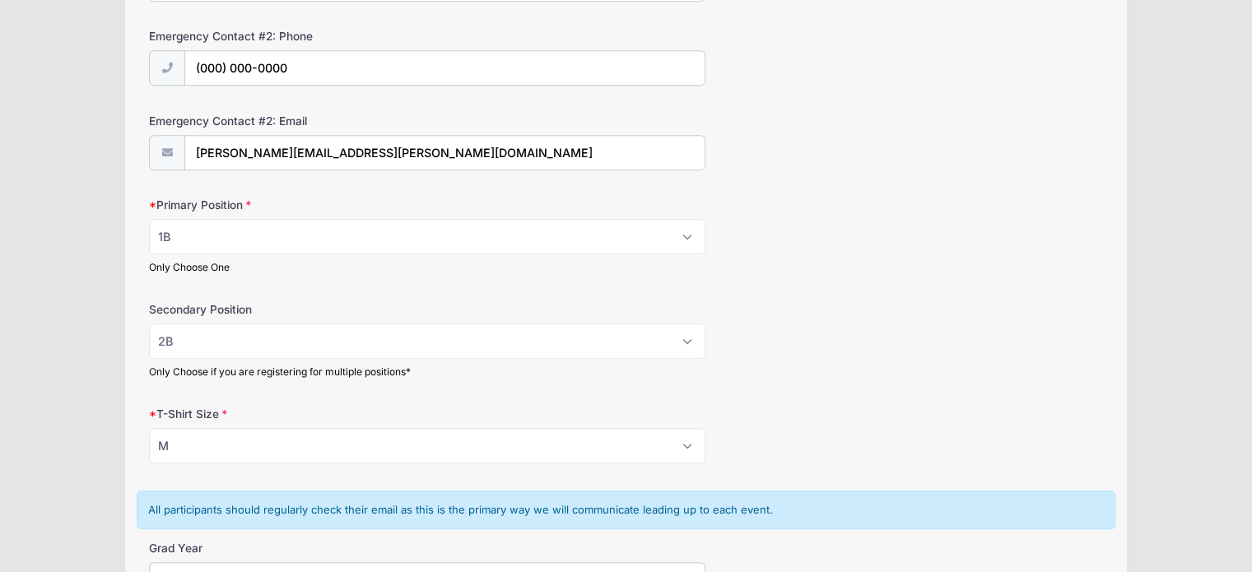
scroll to position [842, 0]
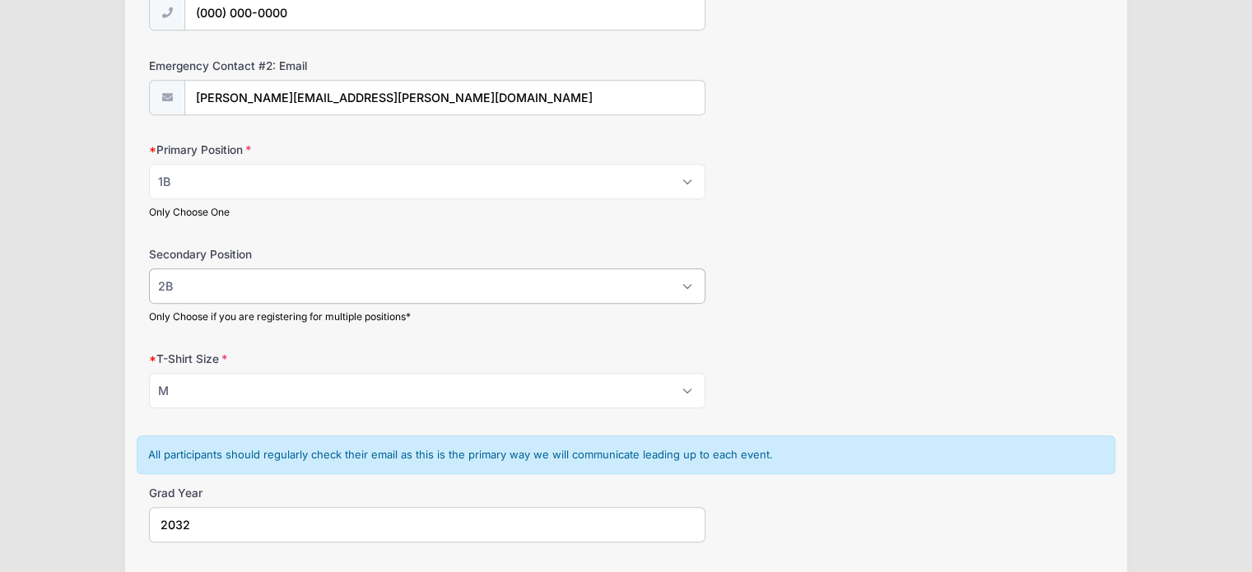
click at [314, 292] on select "Please Select RHP LHP C 1B 2B 3B SS OF" at bounding box center [427, 285] width 556 height 35
select select
click at [149, 268] on select "Please Select RHP LHP C 1B 2B 3B SS OF" at bounding box center [427, 285] width 556 height 35
click at [302, 325] on form "Parent/Guardian: Name Test Mom Parent/Guardian: Phone (000) 000-0000 Parent/Gua…" at bounding box center [626, 46] width 954 height 1327
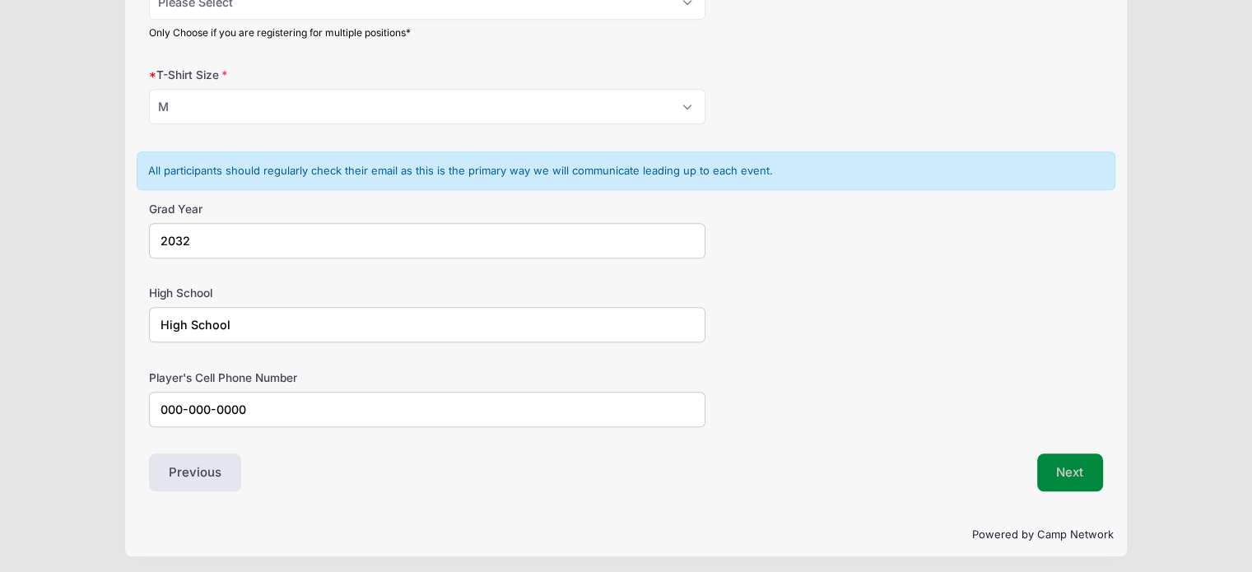
click at [1088, 460] on button "Next" at bounding box center [1070, 472] width 67 height 38
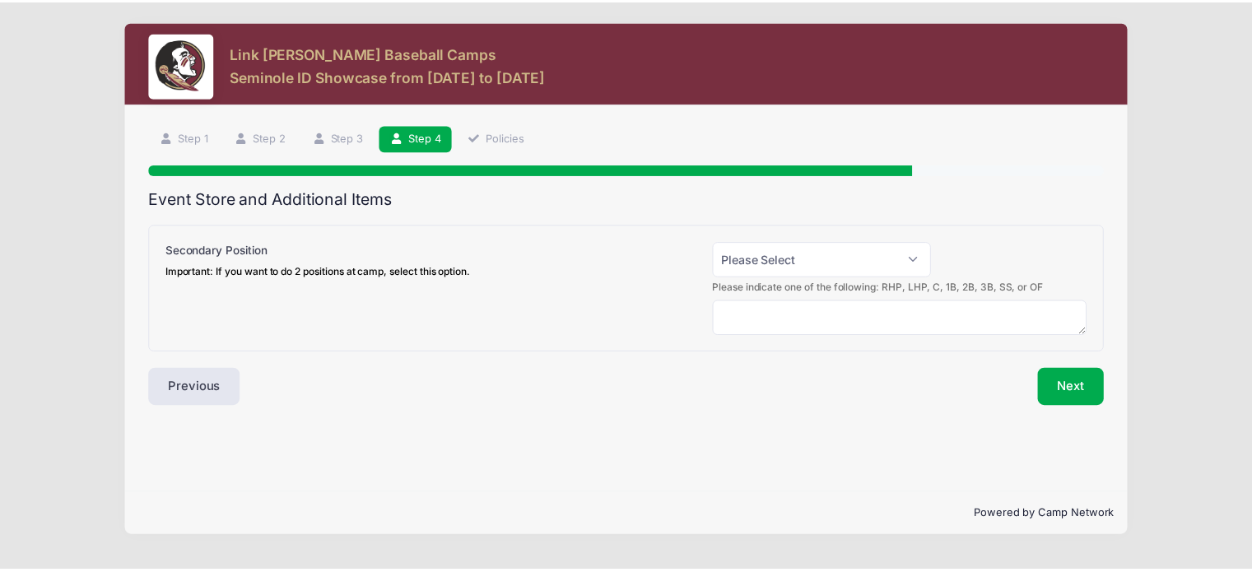
scroll to position [0, 0]
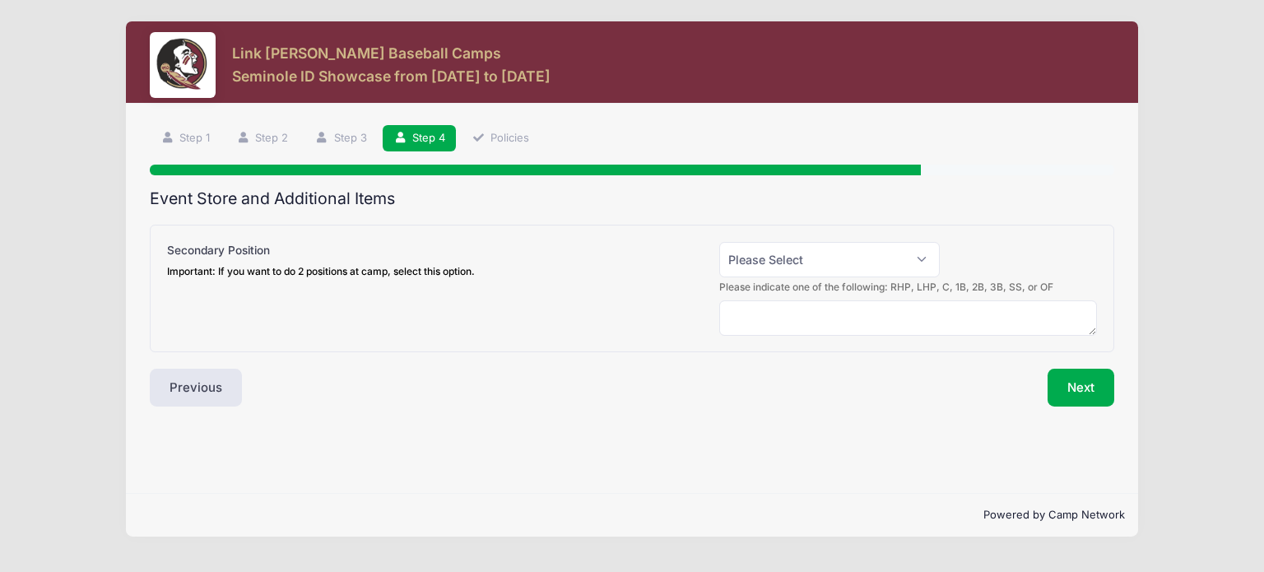
click at [869, 239] on div "Secondary Position Important: If you want to do 2 positions at camp, select thi…" at bounding box center [632, 289] width 964 height 128
click at [857, 260] on select "Please Select Yes (+$50.00) No" at bounding box center [829, 259] width 221 height 35
select select "0"
click at [719, 242] on select "Please Select Yes (+$50.00) No" at bounding box center [829, 259] width 221 height 35
click at [1066, 388] on button "Next" at bounding box center [1081, 388] width 67 height 38
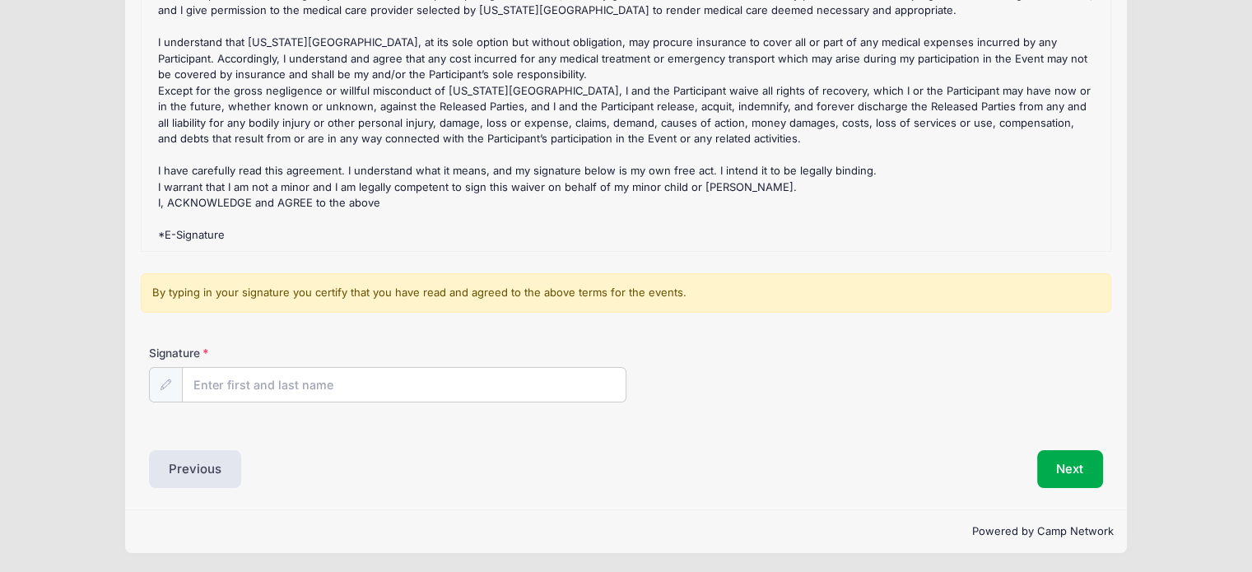
scroll to position [227, 0]
click at [559, 390] on input "Signature" at bounding box center [404, 384] width 443 height 35
type input "Test MOm"
click at [1071, 466] on button "Next" at bounding box center [1070, 468] width 67 height 38
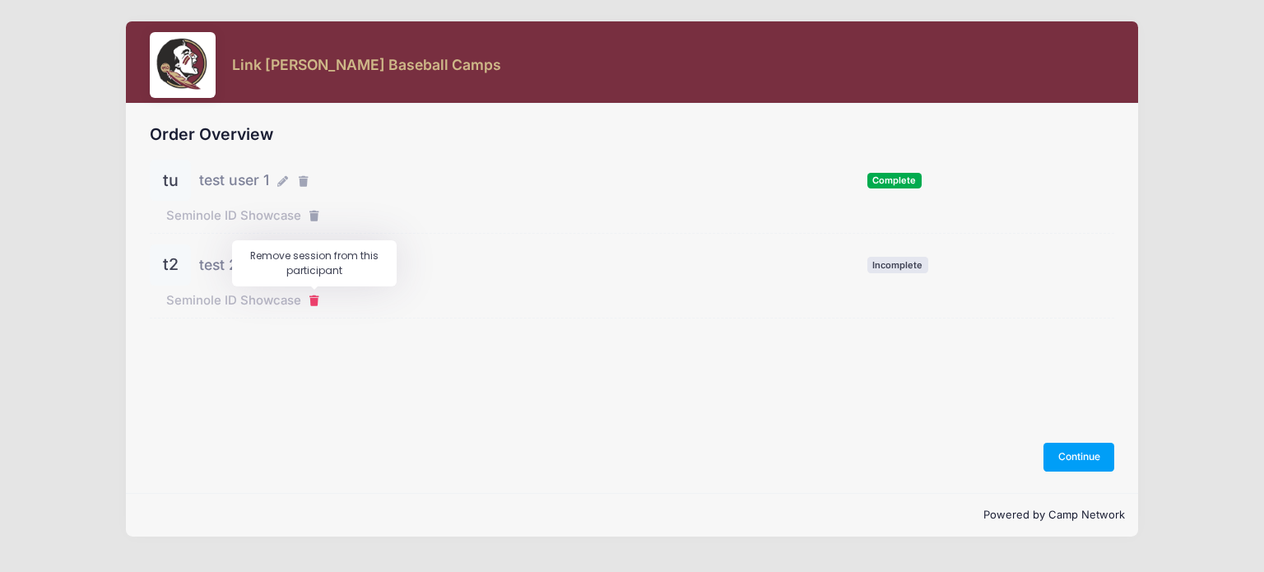
click at [315, 301] on icon "button" at bounding box center [315, 301] width 13 height 0
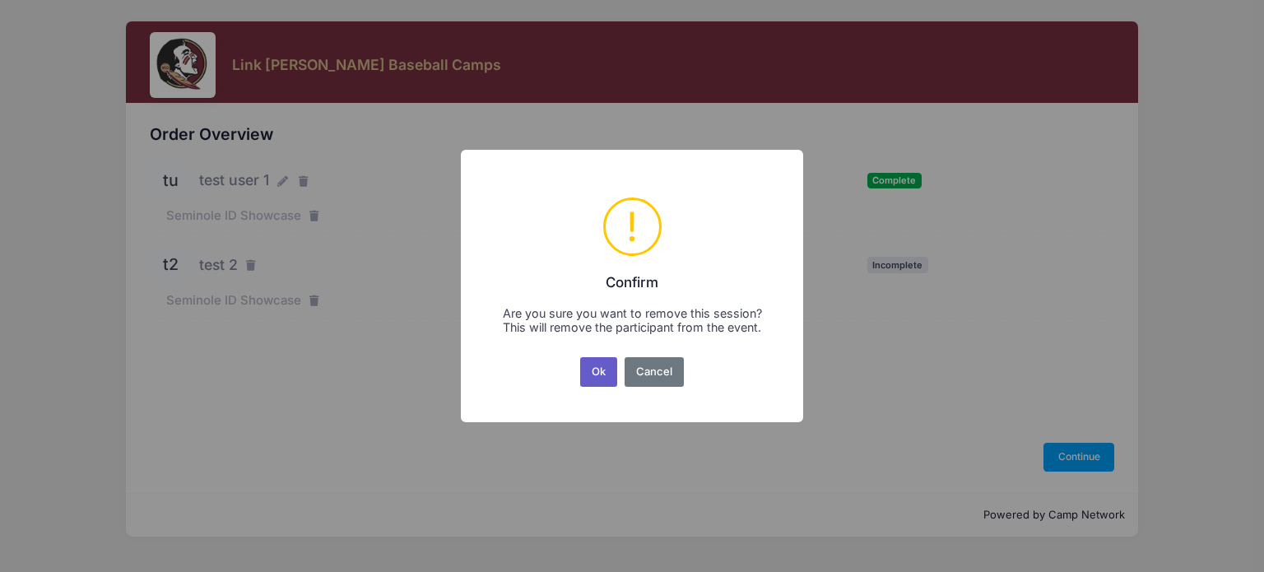
click at [608, 365] on button "Ok" at bounding box center [599, 372] width 38 height 30
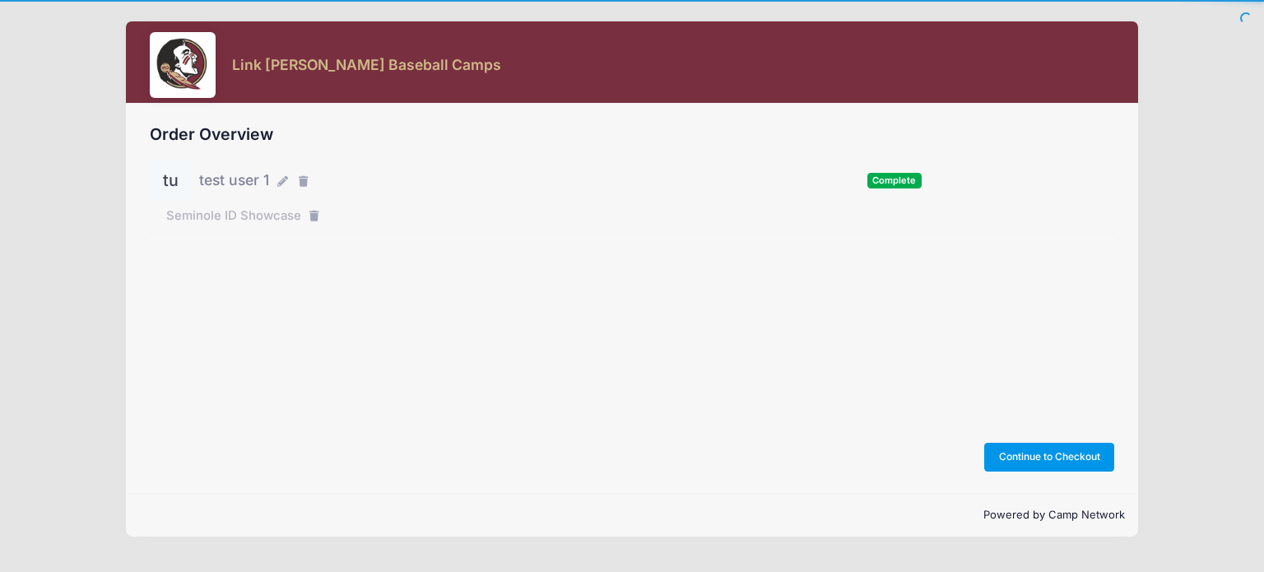
click at [1015, 461] on button "Continue to Checkout" at bounding box center [1049, 457] width 130 height 28
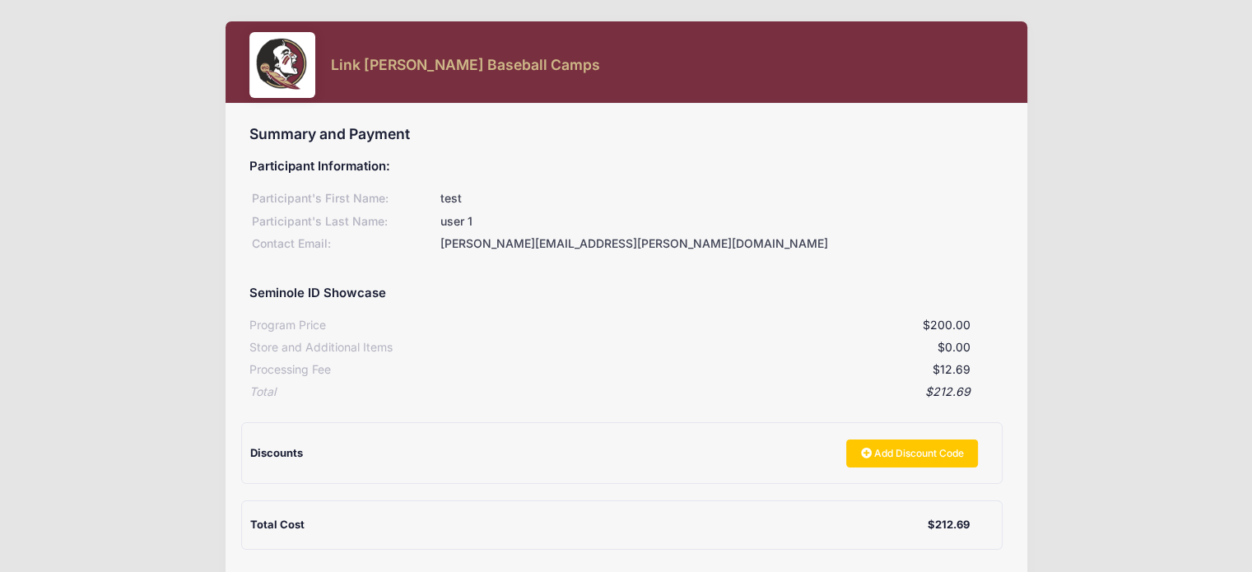
click at [296, 68] on div at bounding box center [282, 65] width 66 height 66
click at [369, 81] on div "Link [PERSON_NAME] Baseball Camps" at bounding box center [626, 67] width 754 height 71
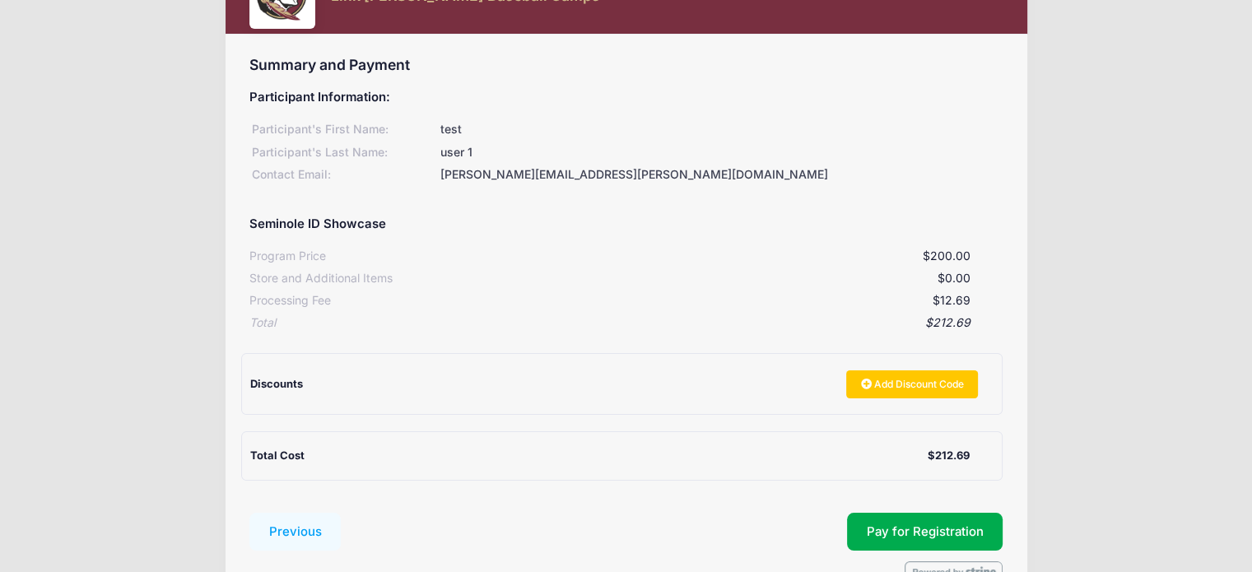
scroll to position [165, 0]
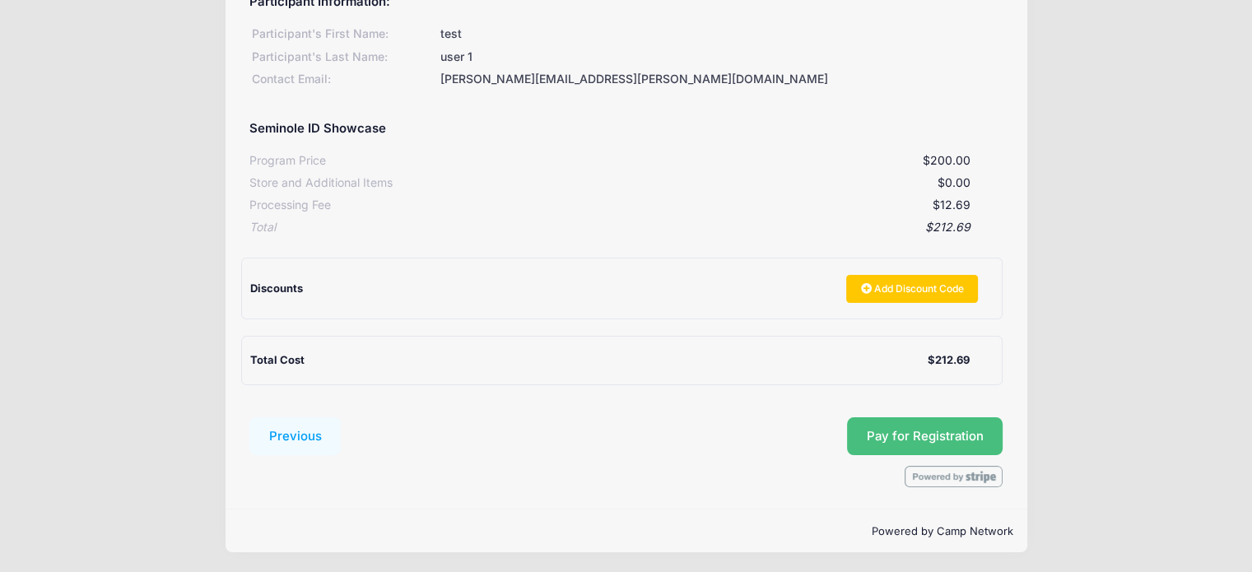
click at [968, 439] on button "Pay for Registration" at bounding box center [925, 436] width 156 height 38
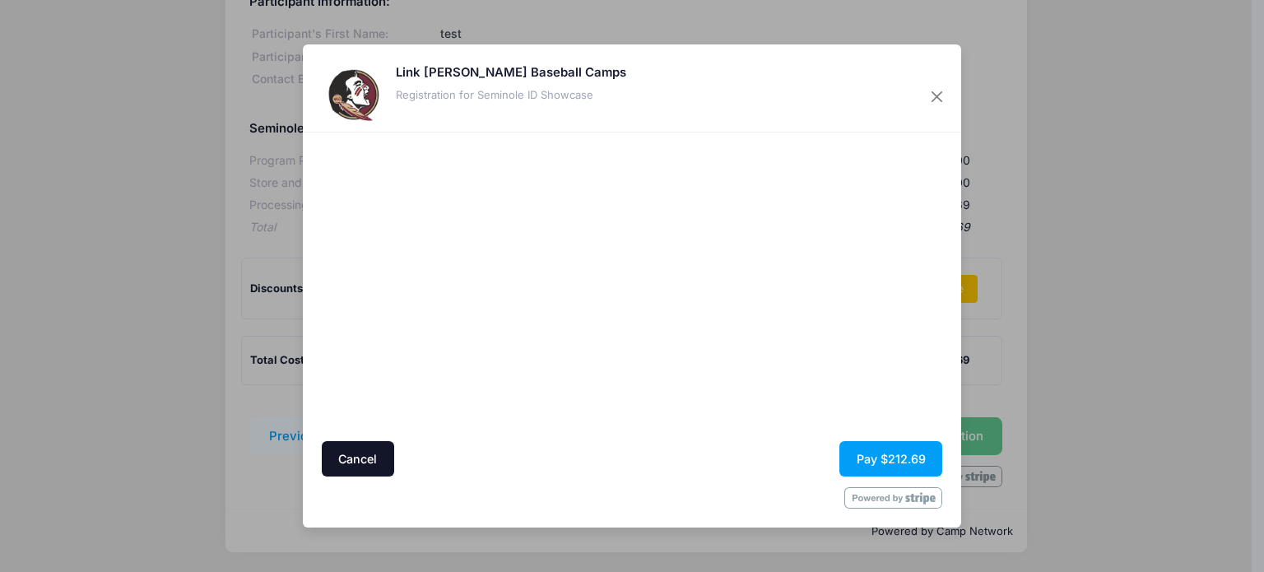
click at [376, 446] on button "Cancel" at bounding box center [358, 458] width 72 height 35
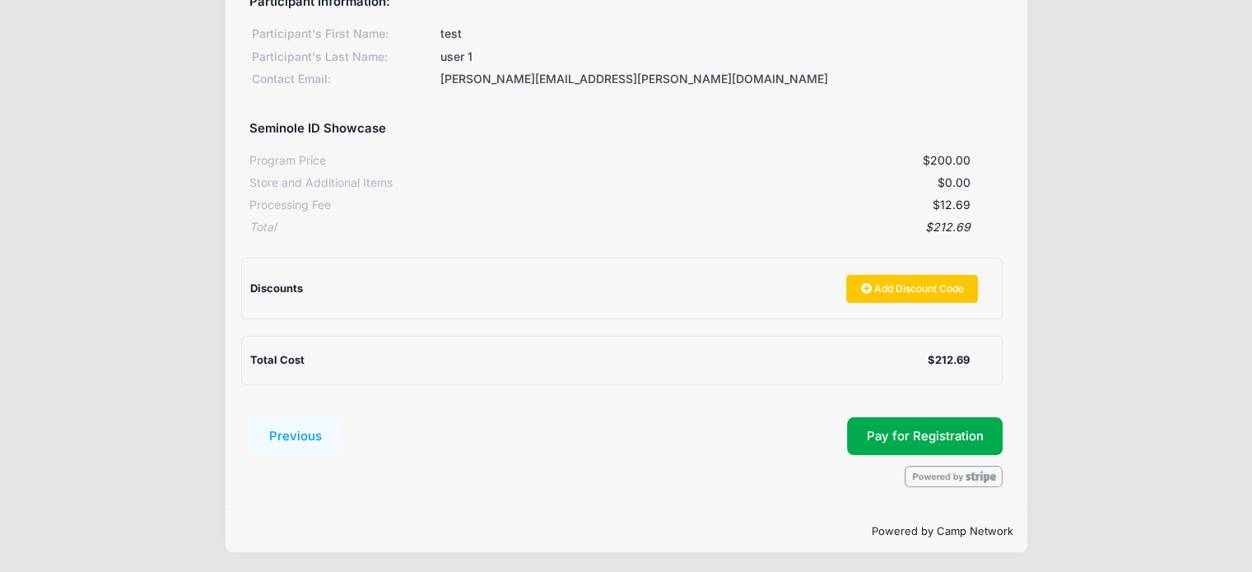
scroll to position [0, 0]
